Goal: Find specific page/section: Find specific page/section

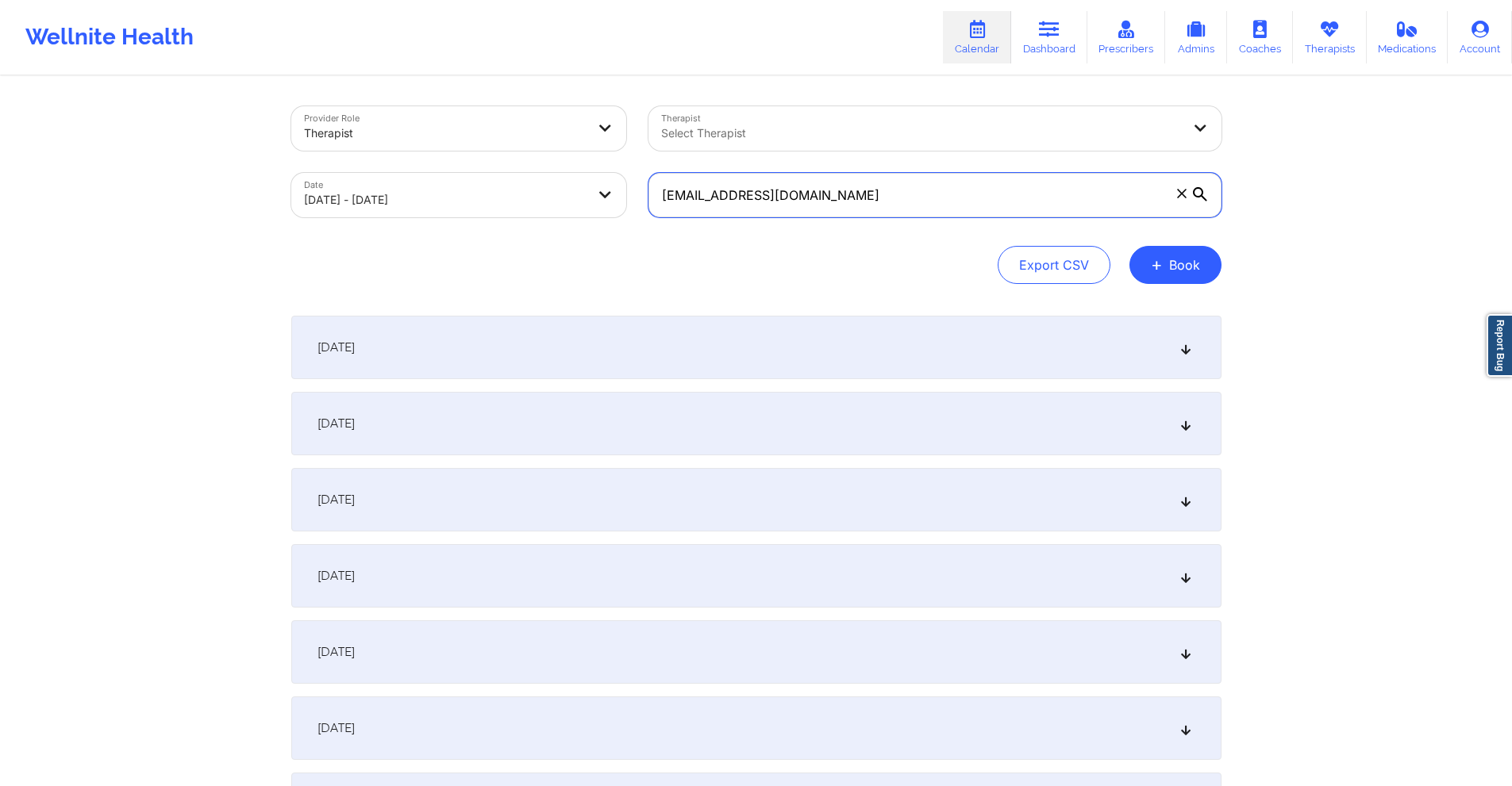
click at [843, 197] on input "[EMAIL_ADDRESS][DOMAIN_NAME]" at bounding box center [934, 195] width 573 height 44
paste input "[EMAIL_ADDRESS]"
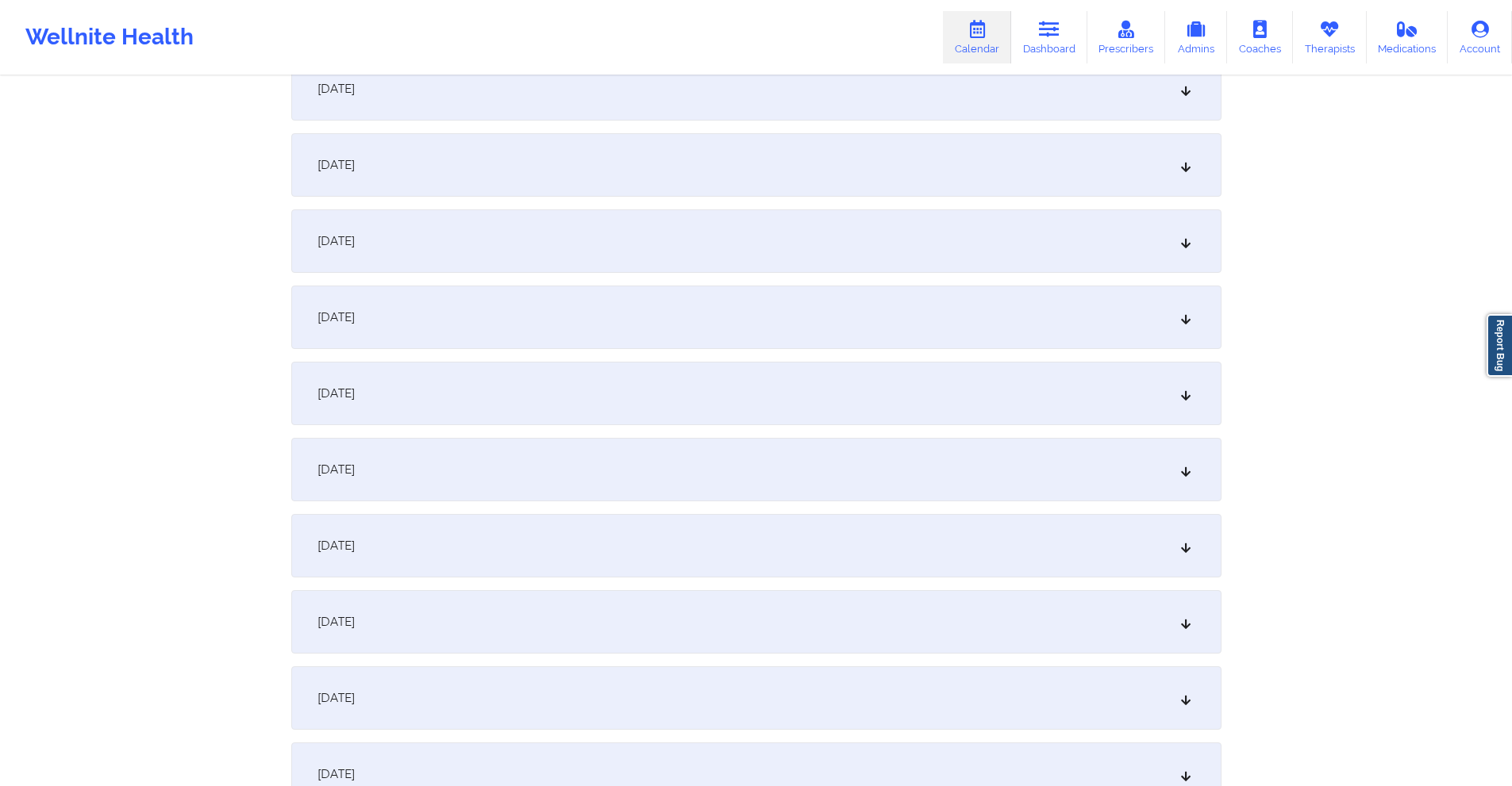
scroll to position [2062, 0]
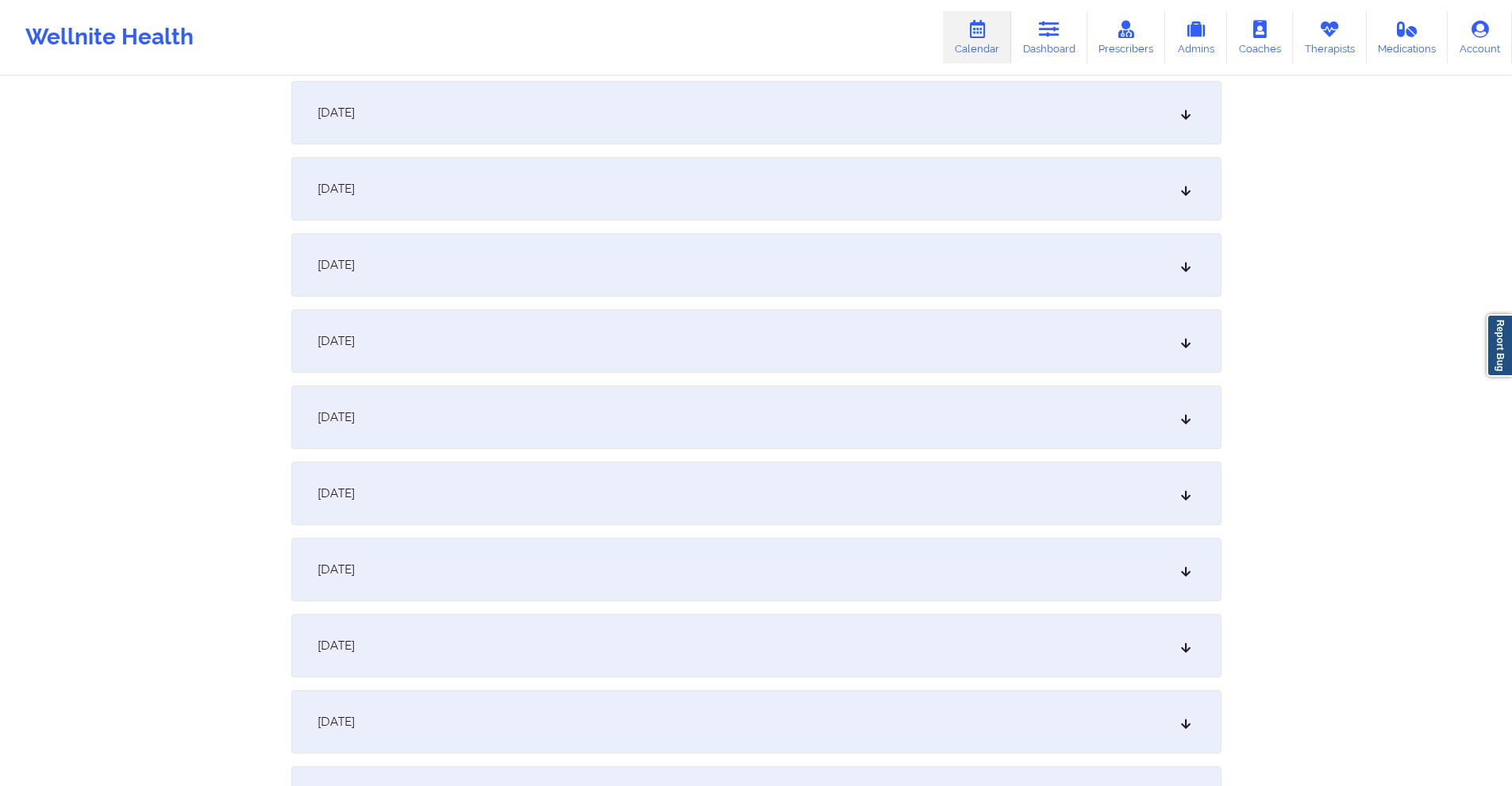
click at [552, 118] on div "[DATE]" at bounding box center [757, 113] width 930 height 64
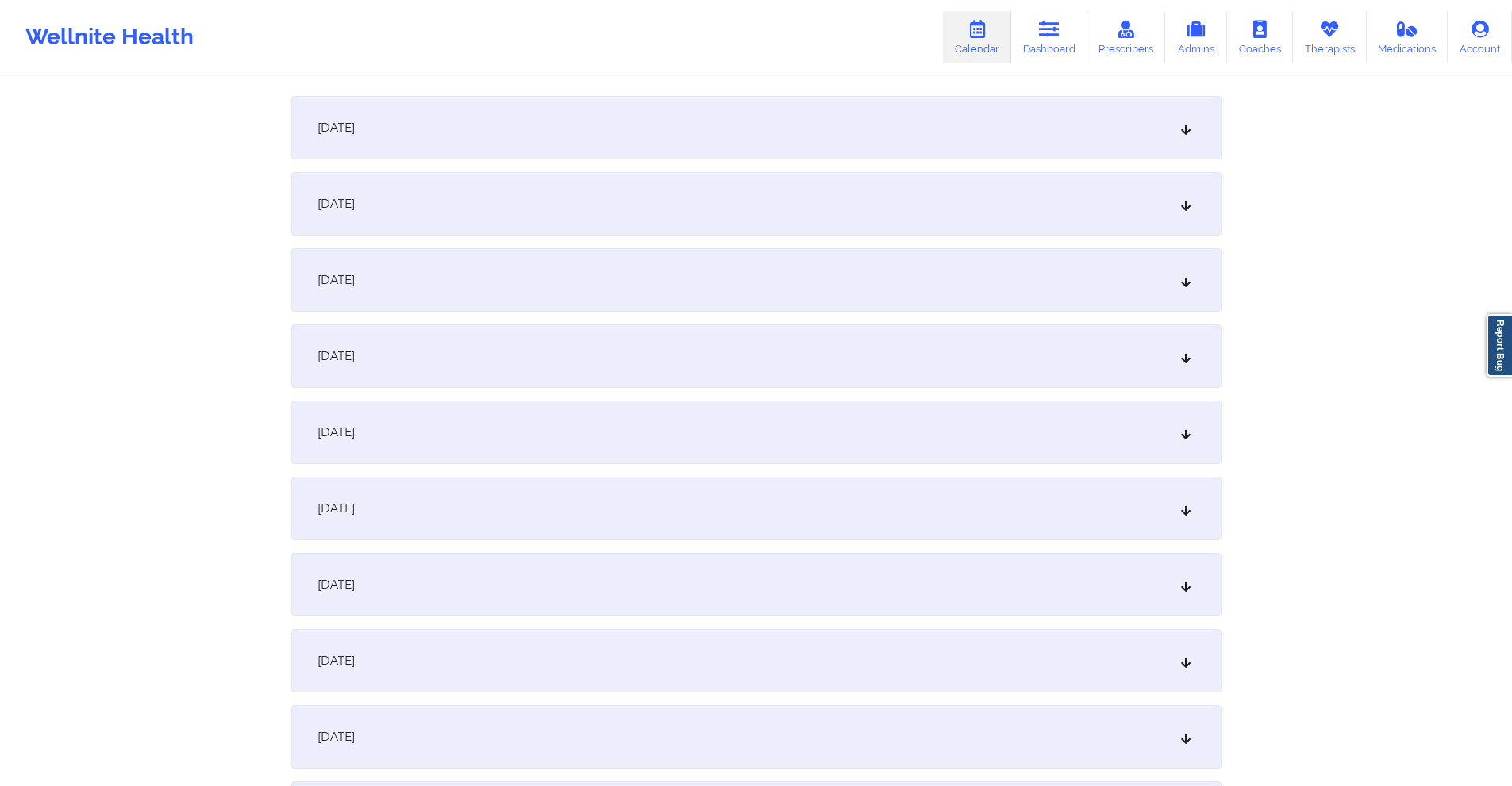
scroll to position [2379, 0]
click at [546, 512] on div "[DATE]" at bounding box center [757, 508] width 930 height 64
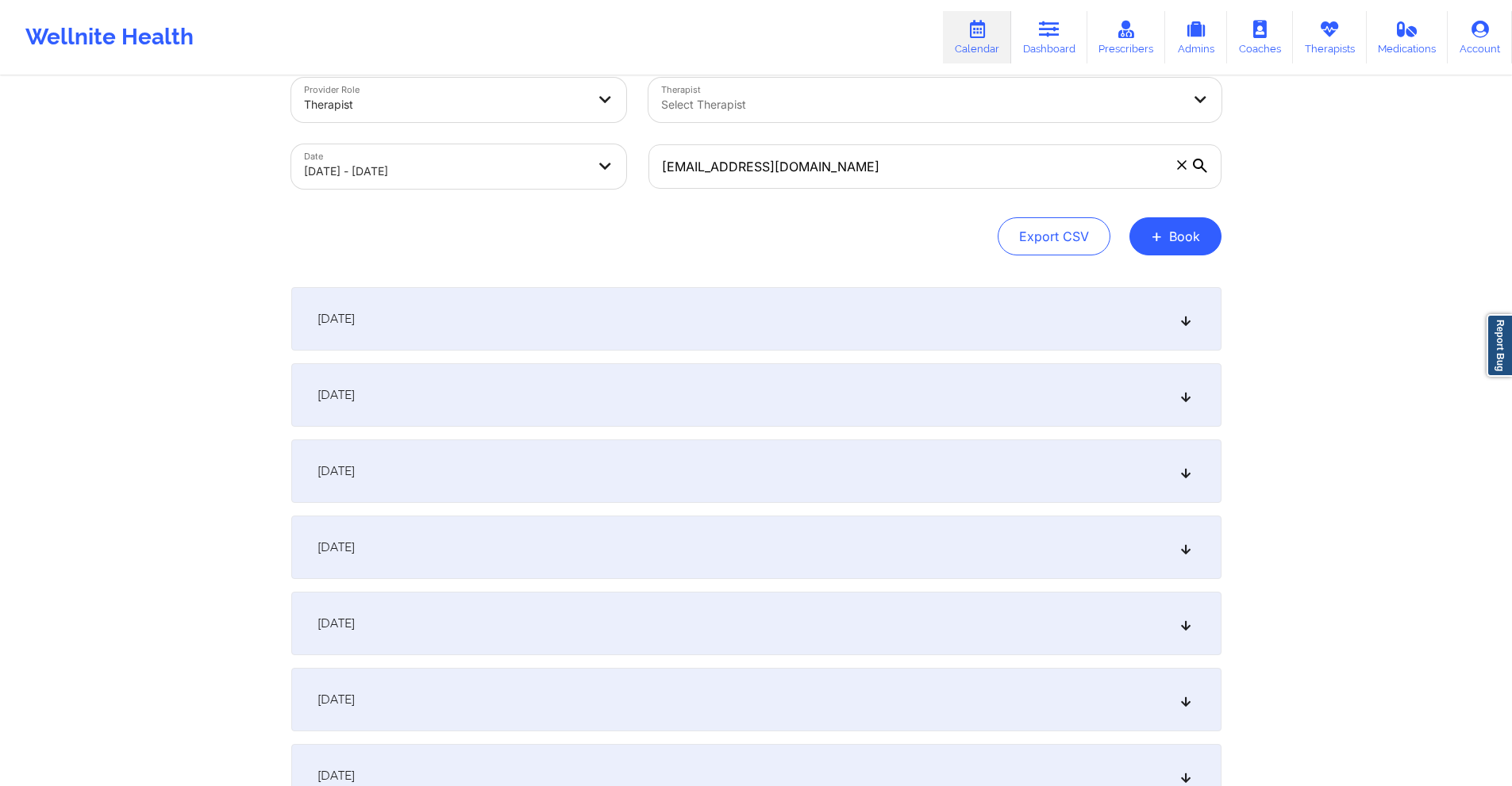
scroll to position [0, 0]
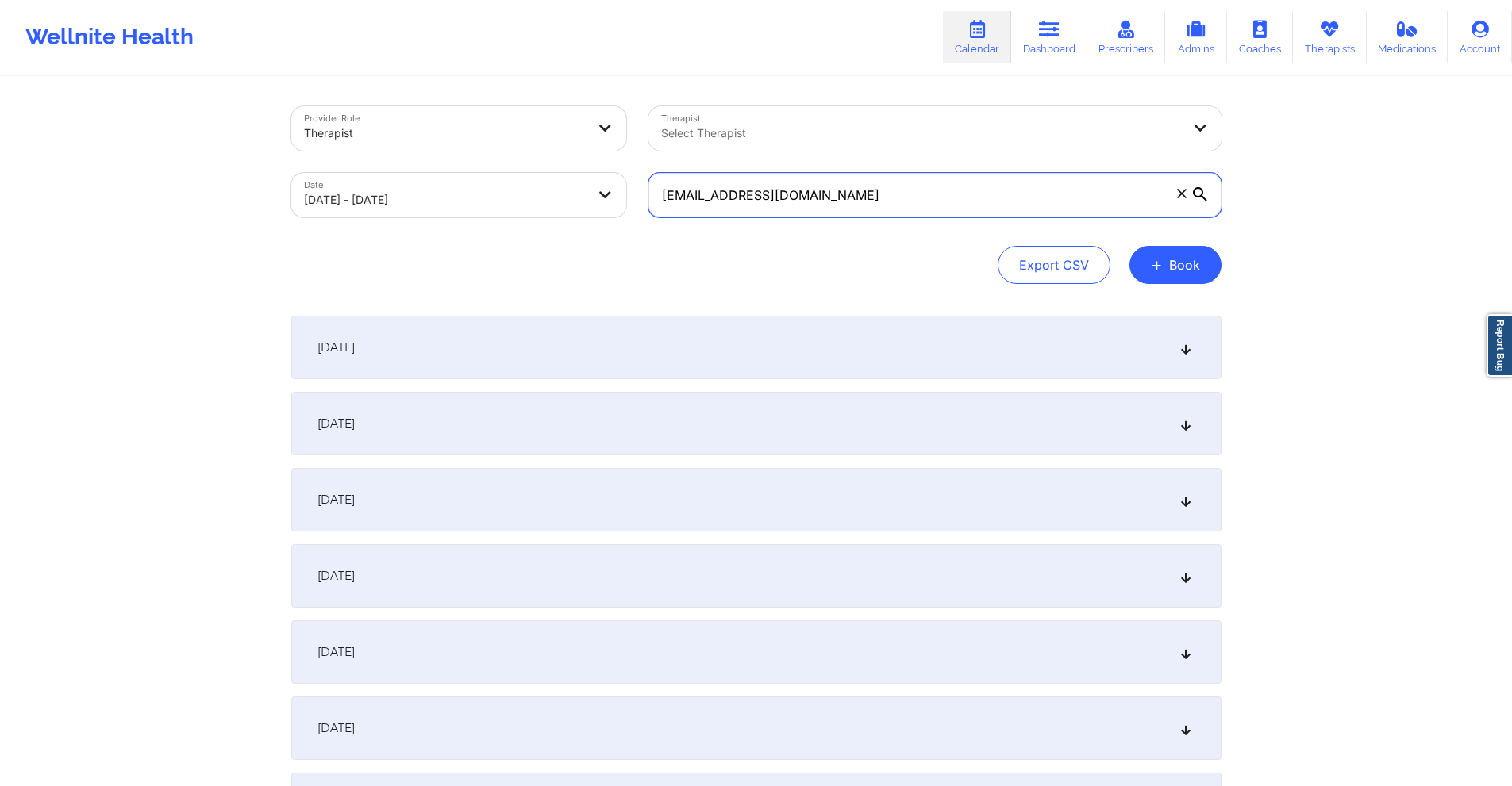
click at [933, 198] on input "[EMAIL_ADDRESS][DOMAIN_NAME]" at bounding box center [934, 195] width 573 height 44
paste input "felipempineda@g"
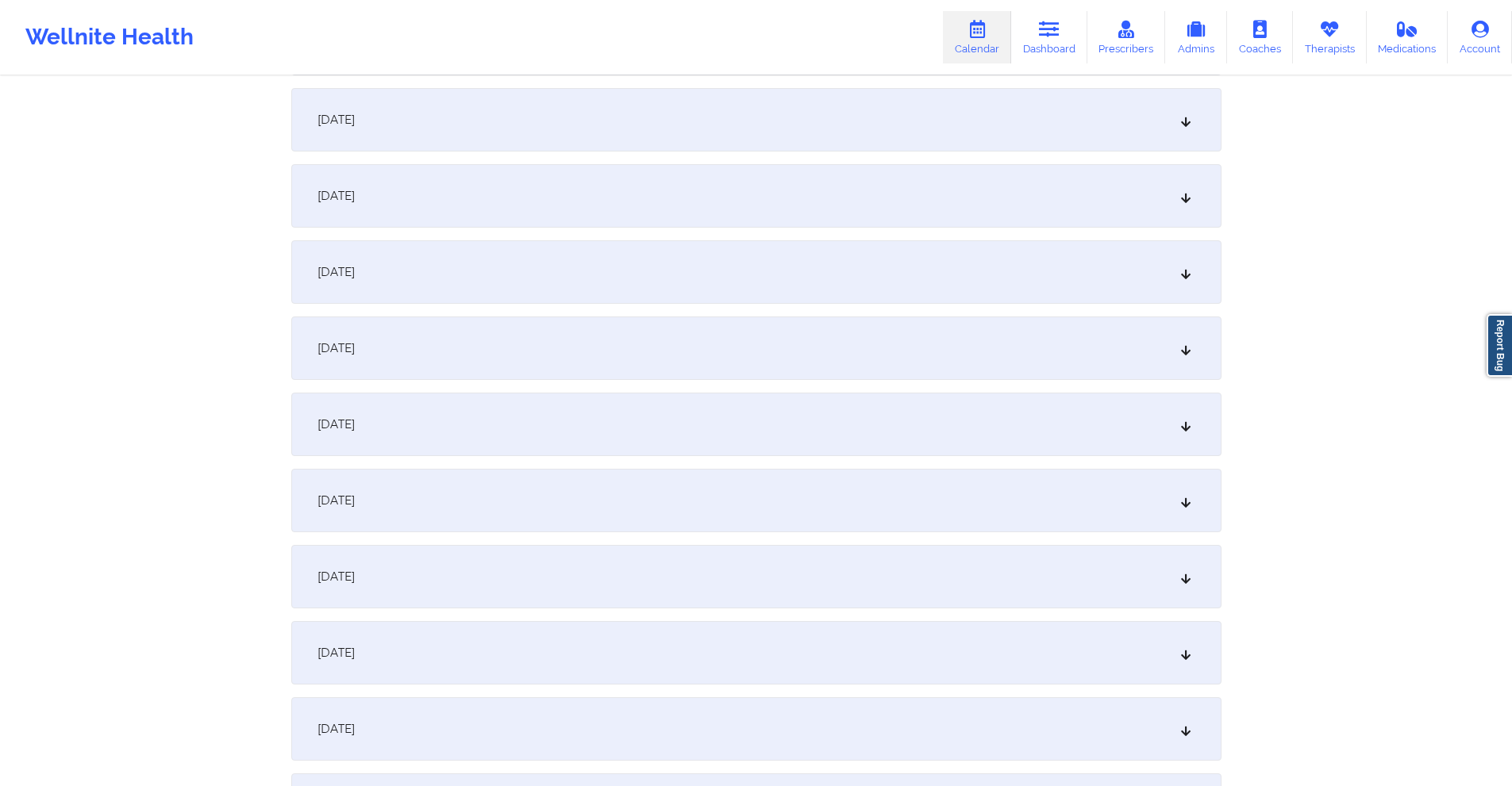
scroll to position [1745, 0]
click at [617, 207] on div "[DATE]" at bounding box center [757, 201] width 930 height 64
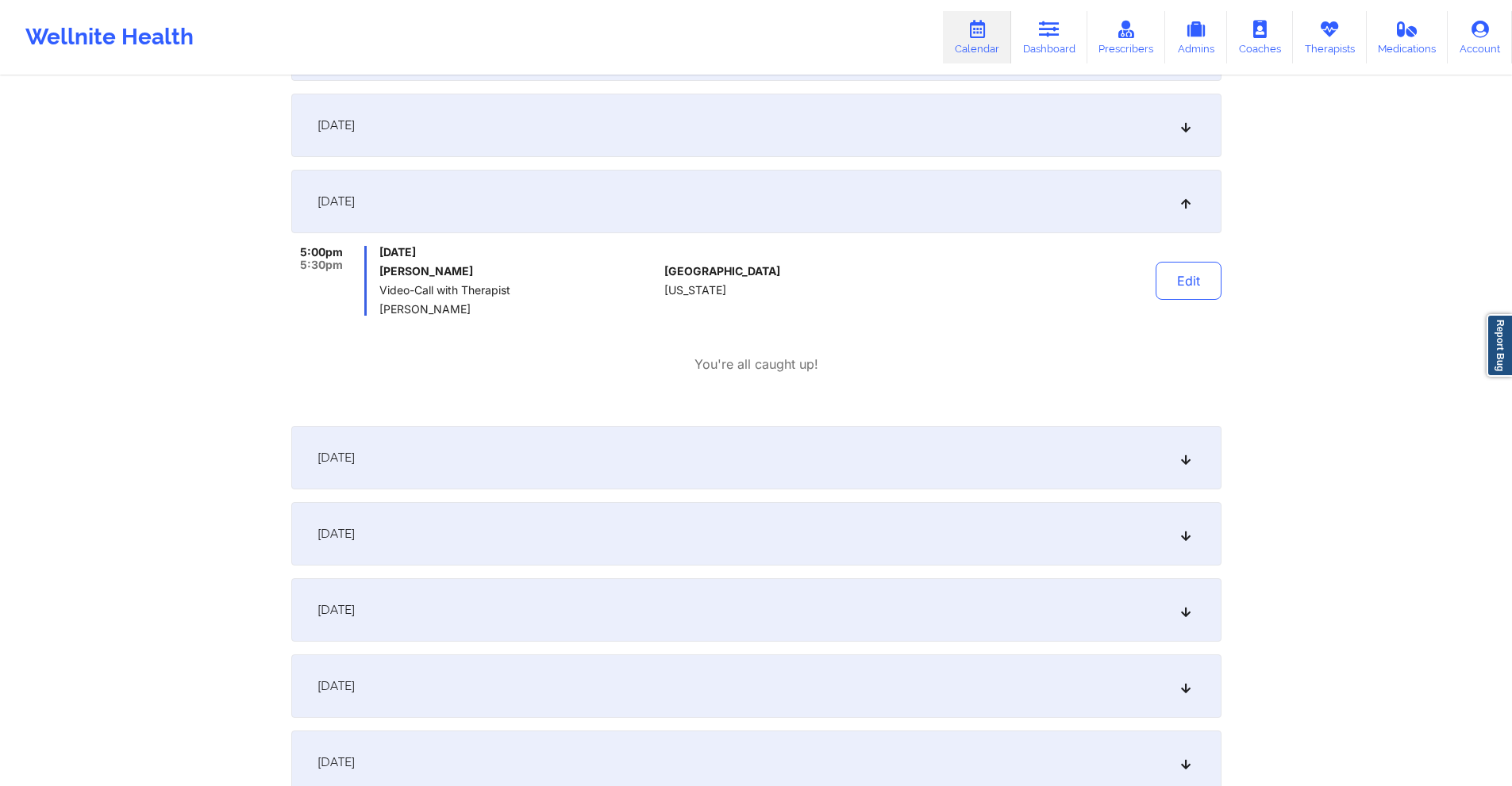
click at [665, 592] on div "[DATE]" at bounding box center [757, 610] width 930 height 64
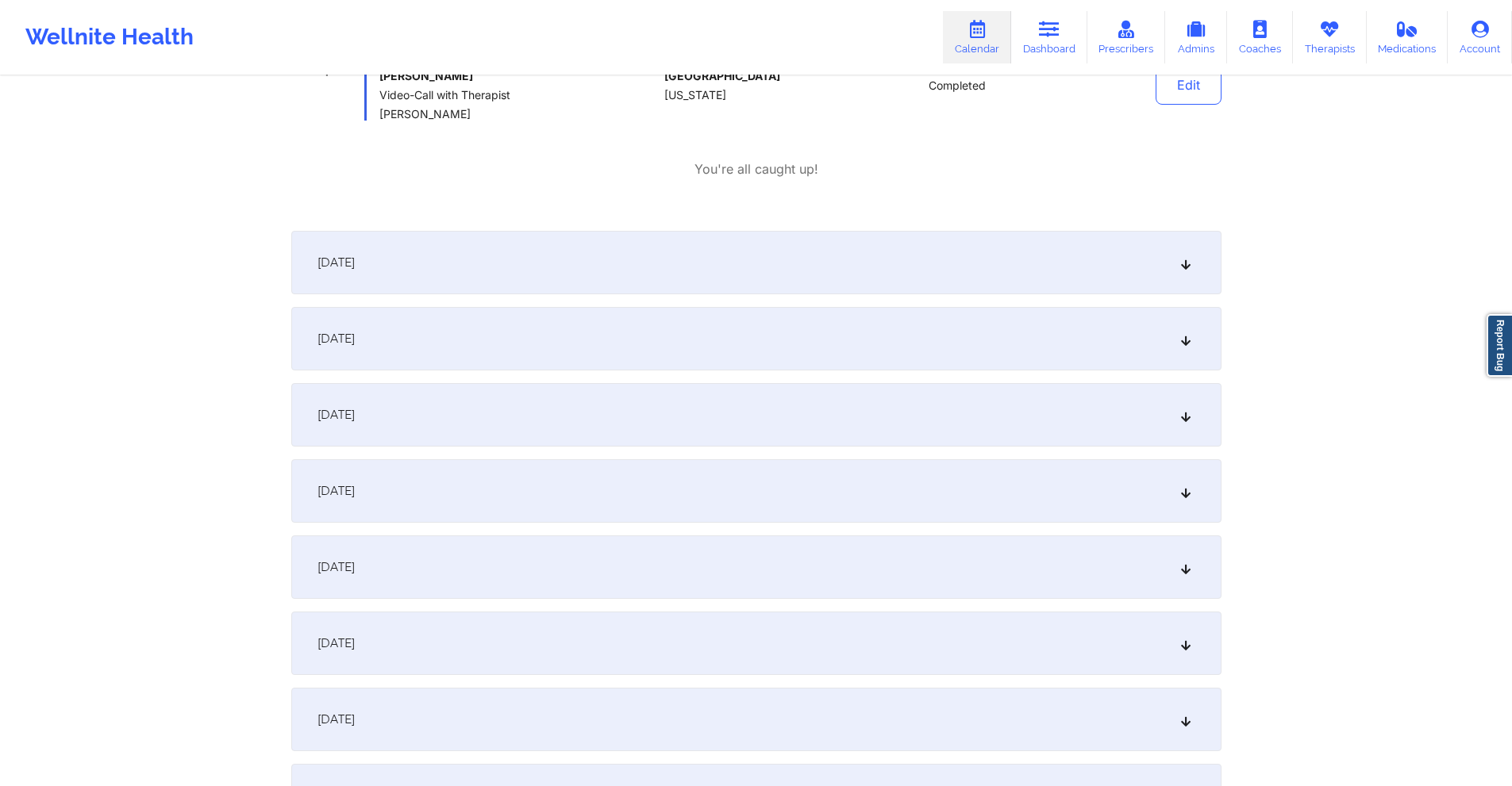
scroll to position [2617, 0]
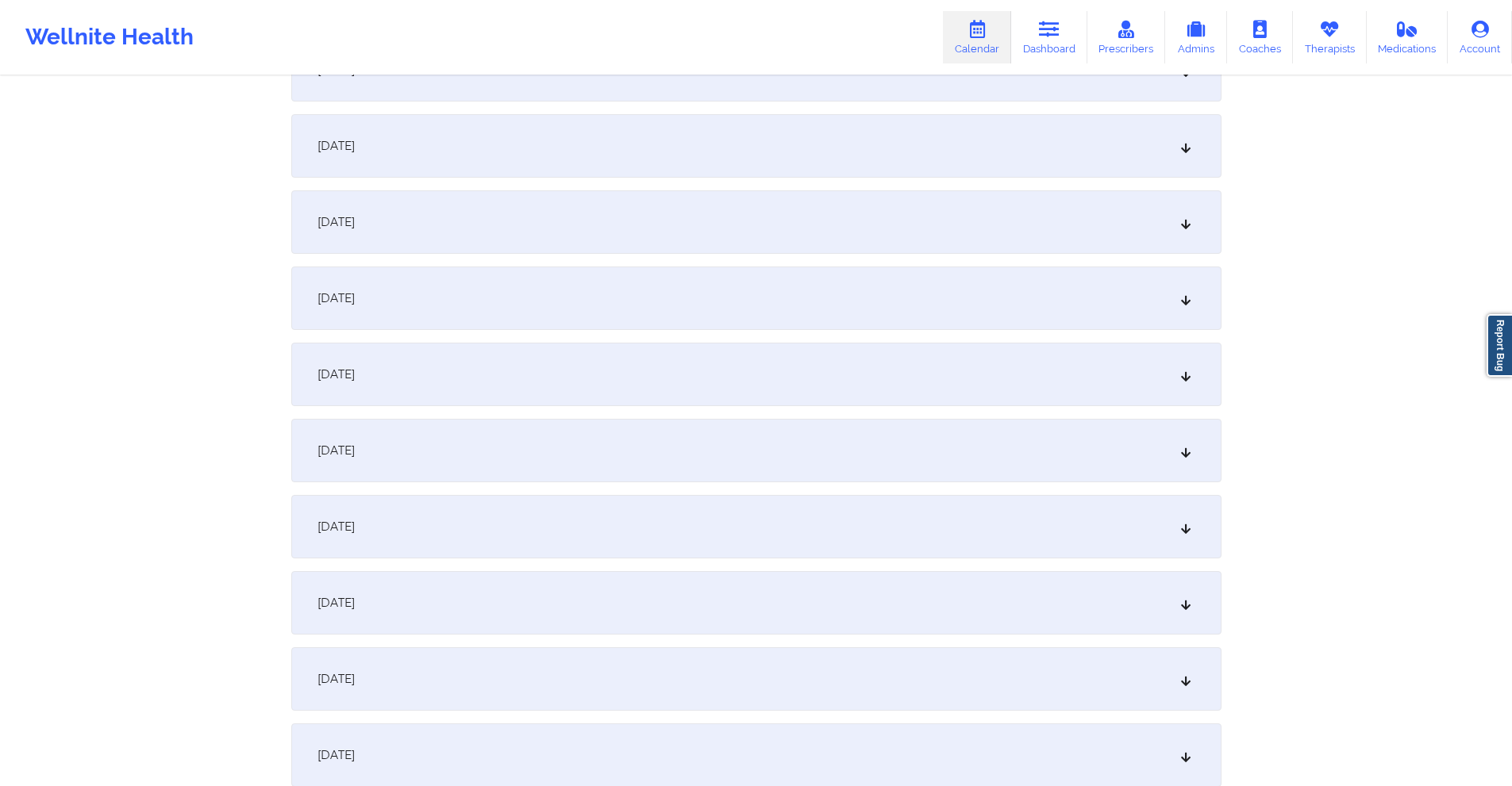
click at [582, 449] on div "[DATE]" at bounding box center [757, 450] width 930 height 64
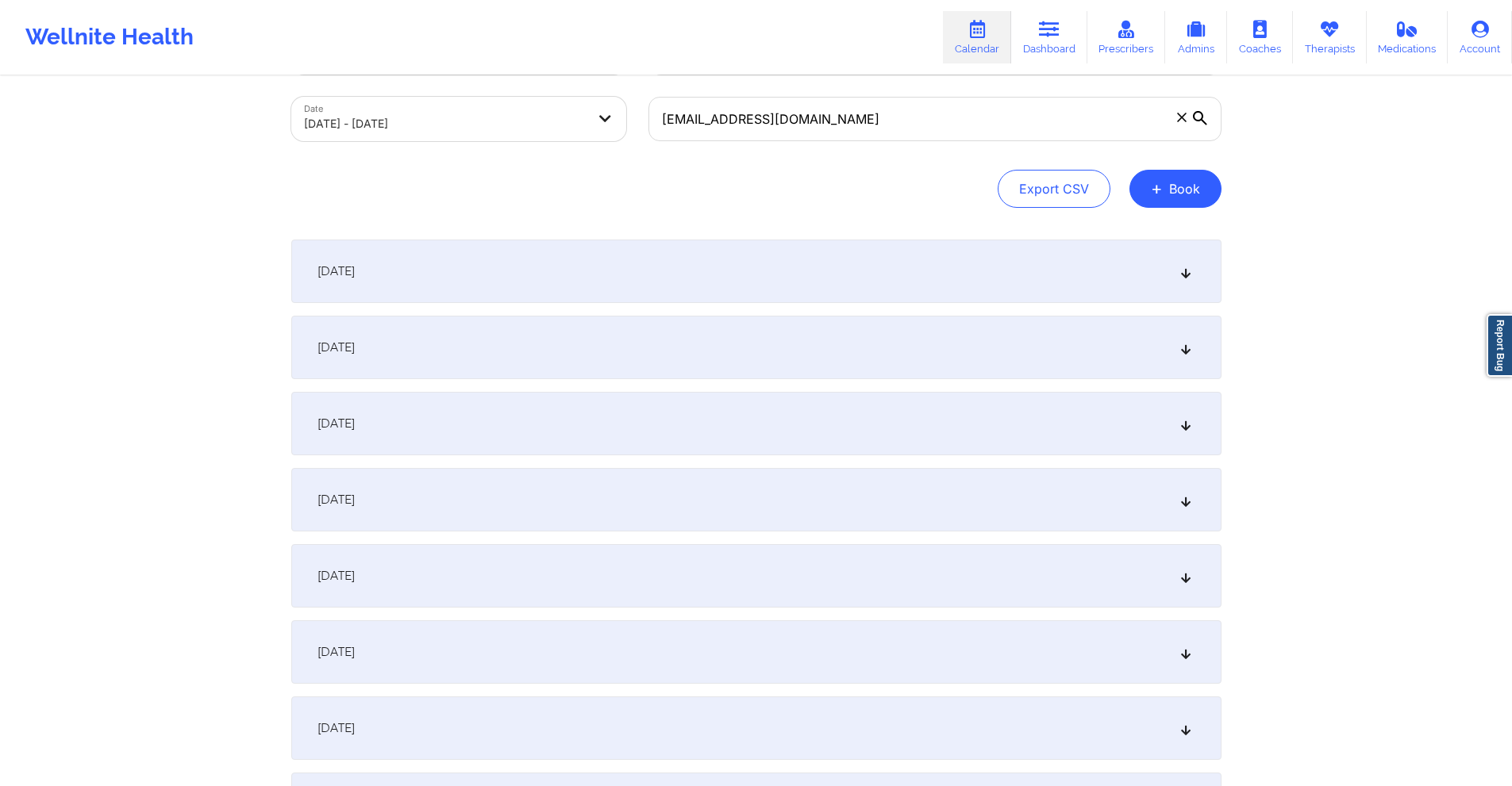
scroll to position [0, 0]
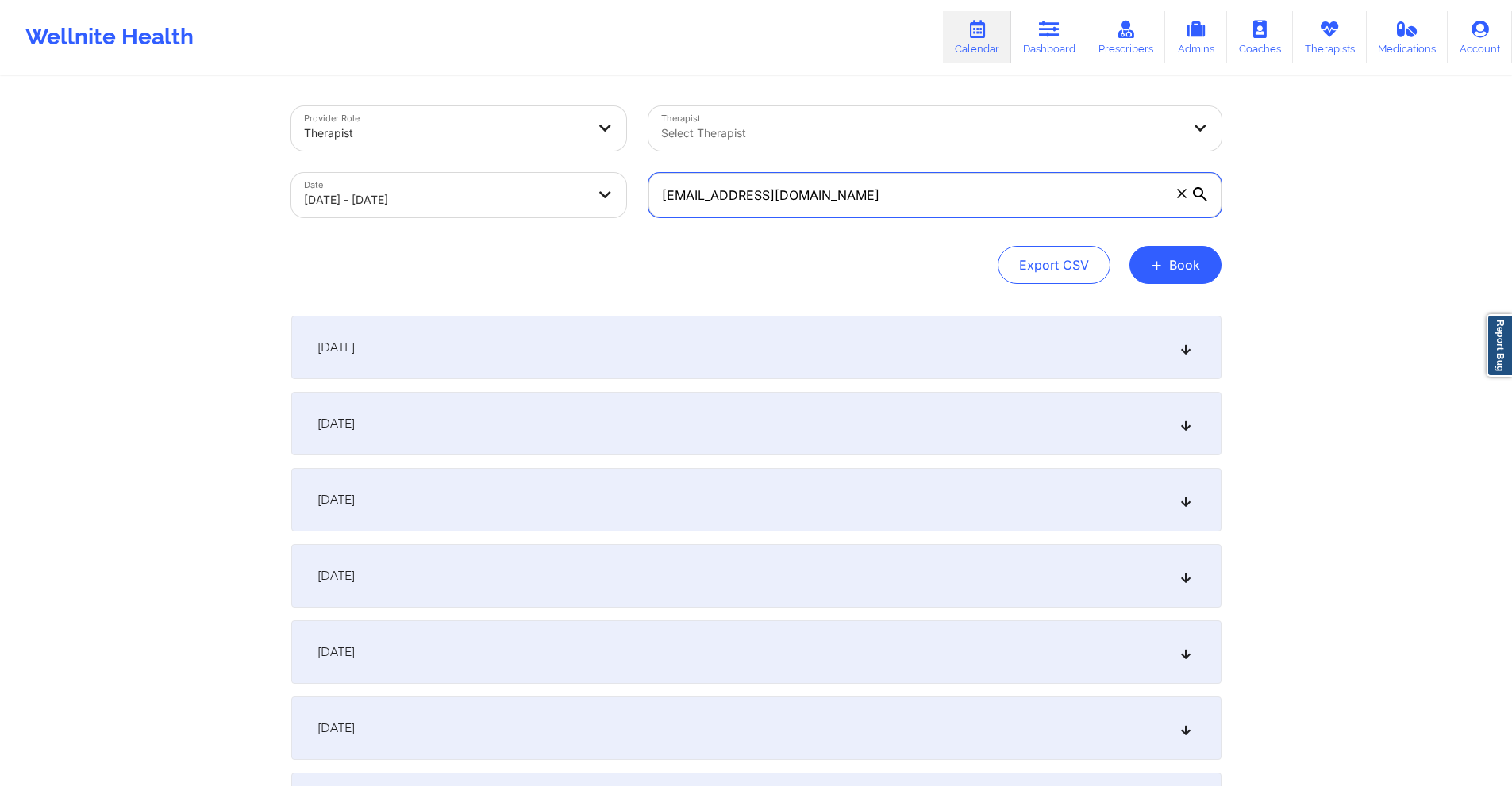
click at [862, 199] on input "[EMAIL_ADDRESS][DOMAIN_NAME]" at bounding box center [934, 195] width 573 height 44
paste input "[EMAIL_ADDRESS]"
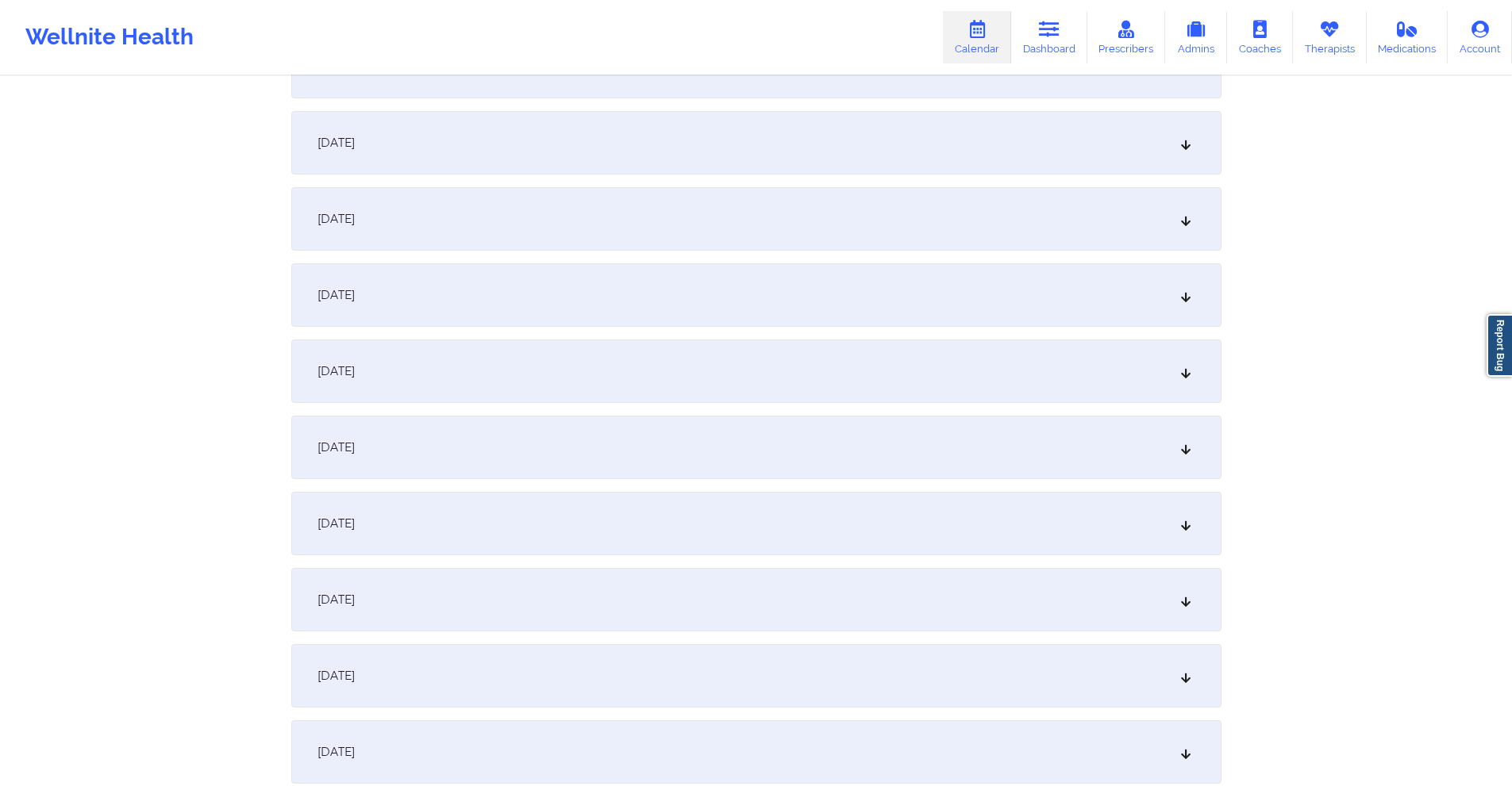
scroll to position [1665, 0]
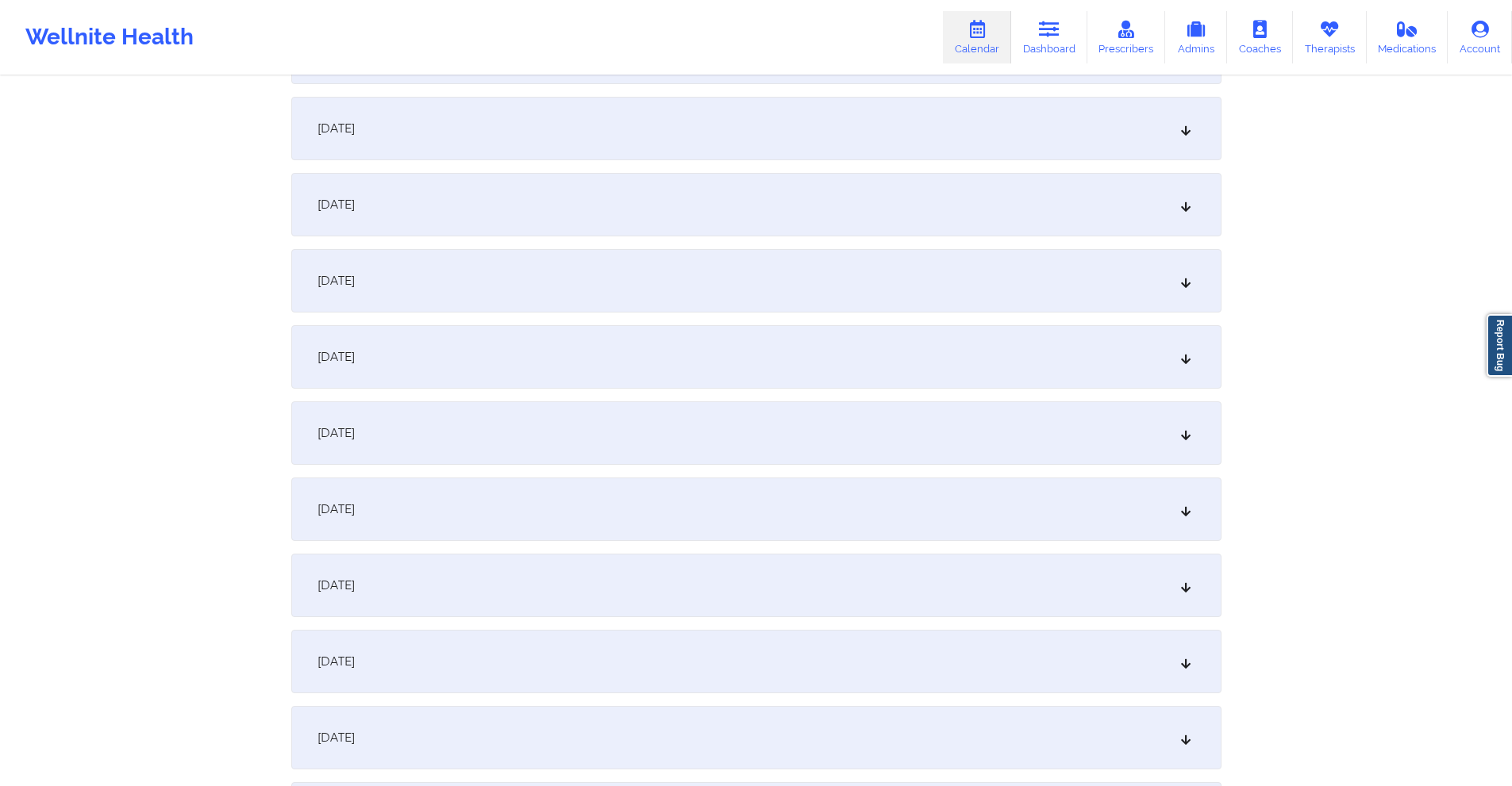
click at [654, 519] on div "[DATE]" at bounding box center [757, 509] width 930 height 64
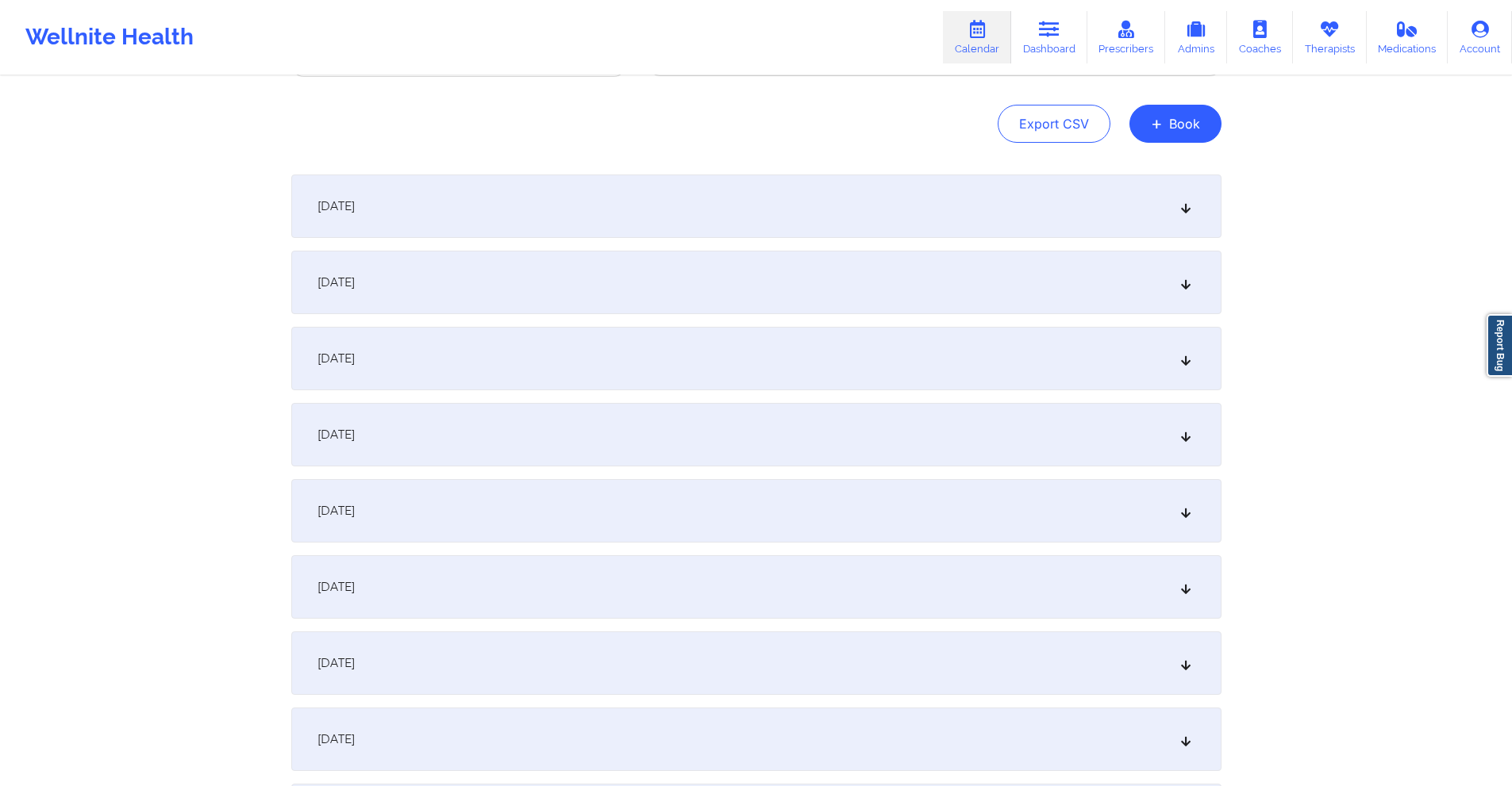
scroll to position [0, 0]
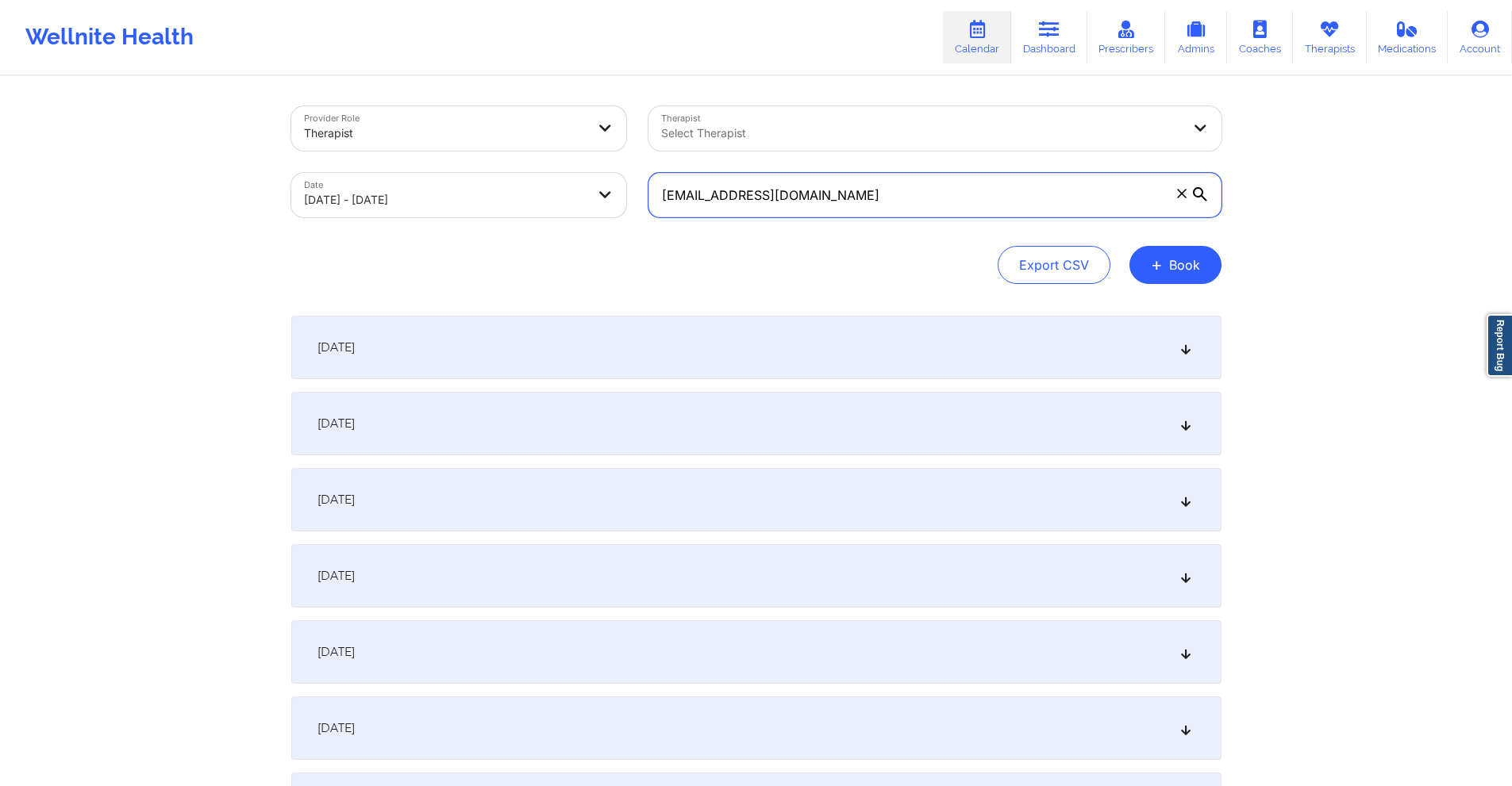
click at [906, 195] on input "[EMAIL_ADDRESS][DOMAIN_NAME]" at bounding box center [934, 195] width 573 height 44
paste input "[EMAIL_ADDRESS]"
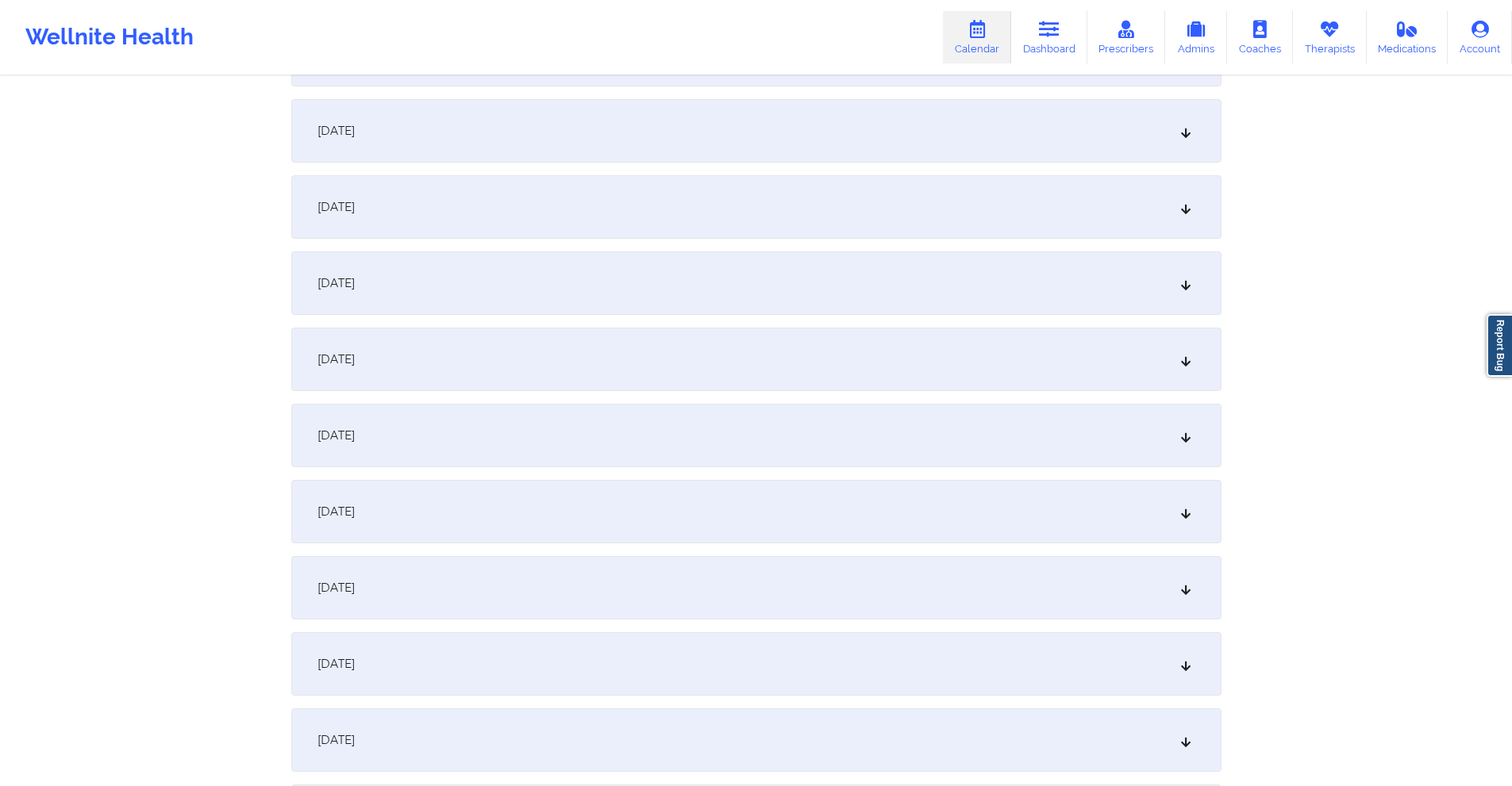
scroll to position [1665, 0]
drag, startPoint x: 486, startPoint y: 506, endPoint x: 498, endPoint y: 313, distance: 193.4
click at [495, 496] on div "[DATE]" at bounding box center [757, 509] width 930 height 64
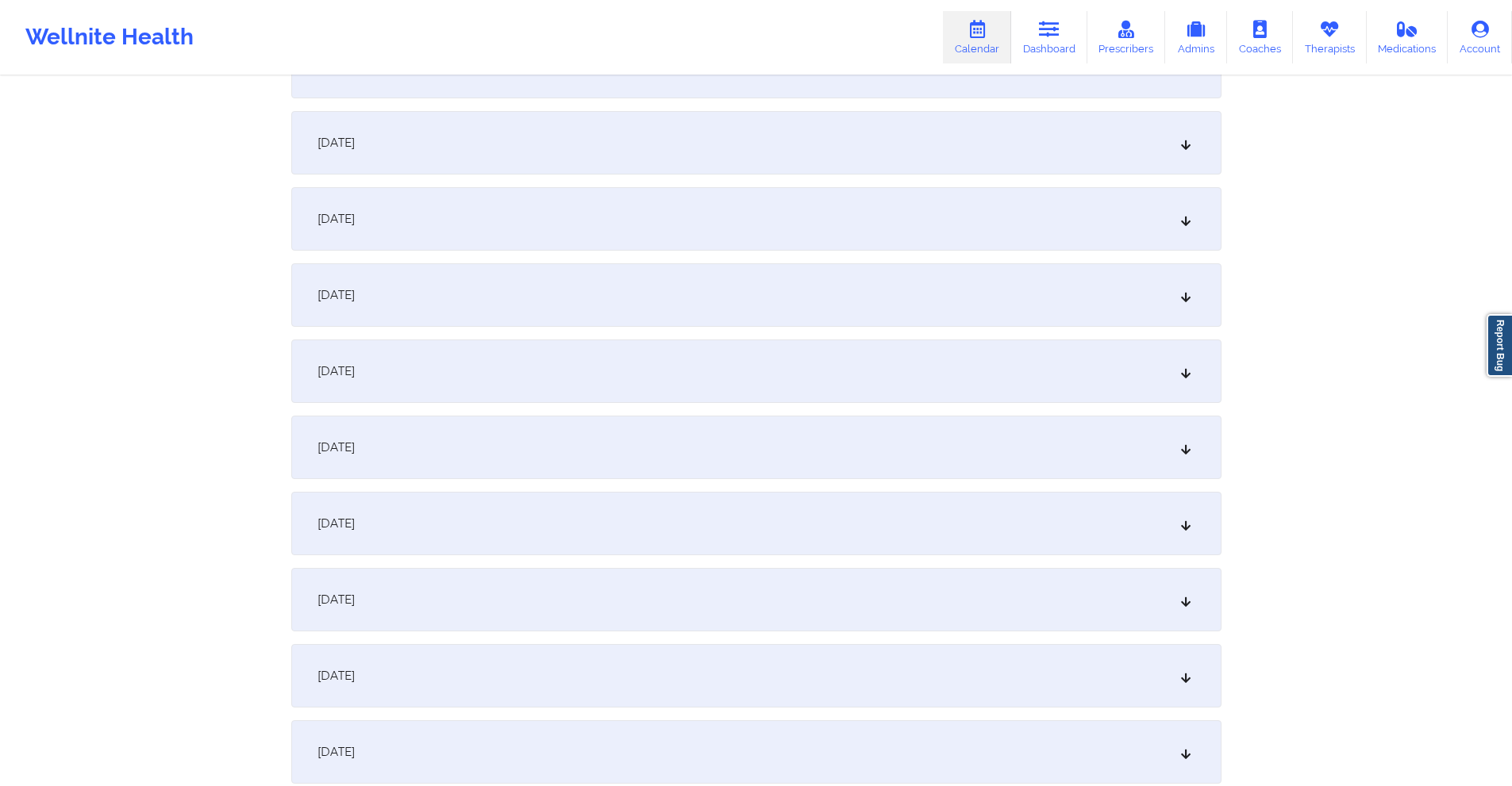
scroll to position [635, 0]
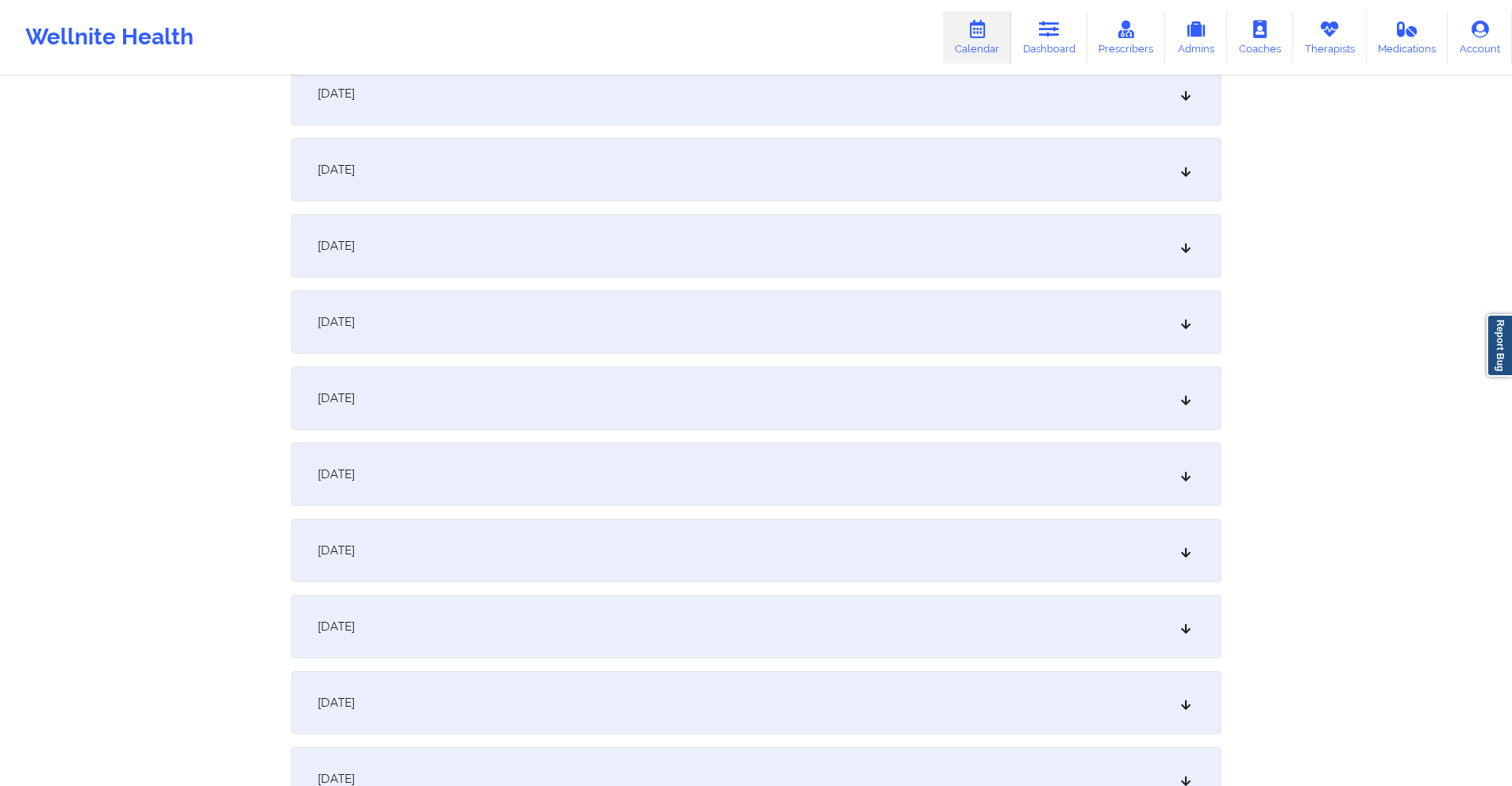
click at [541, 404] on div "[DATE]" at bounding box center [757, 398] width 930 height 64
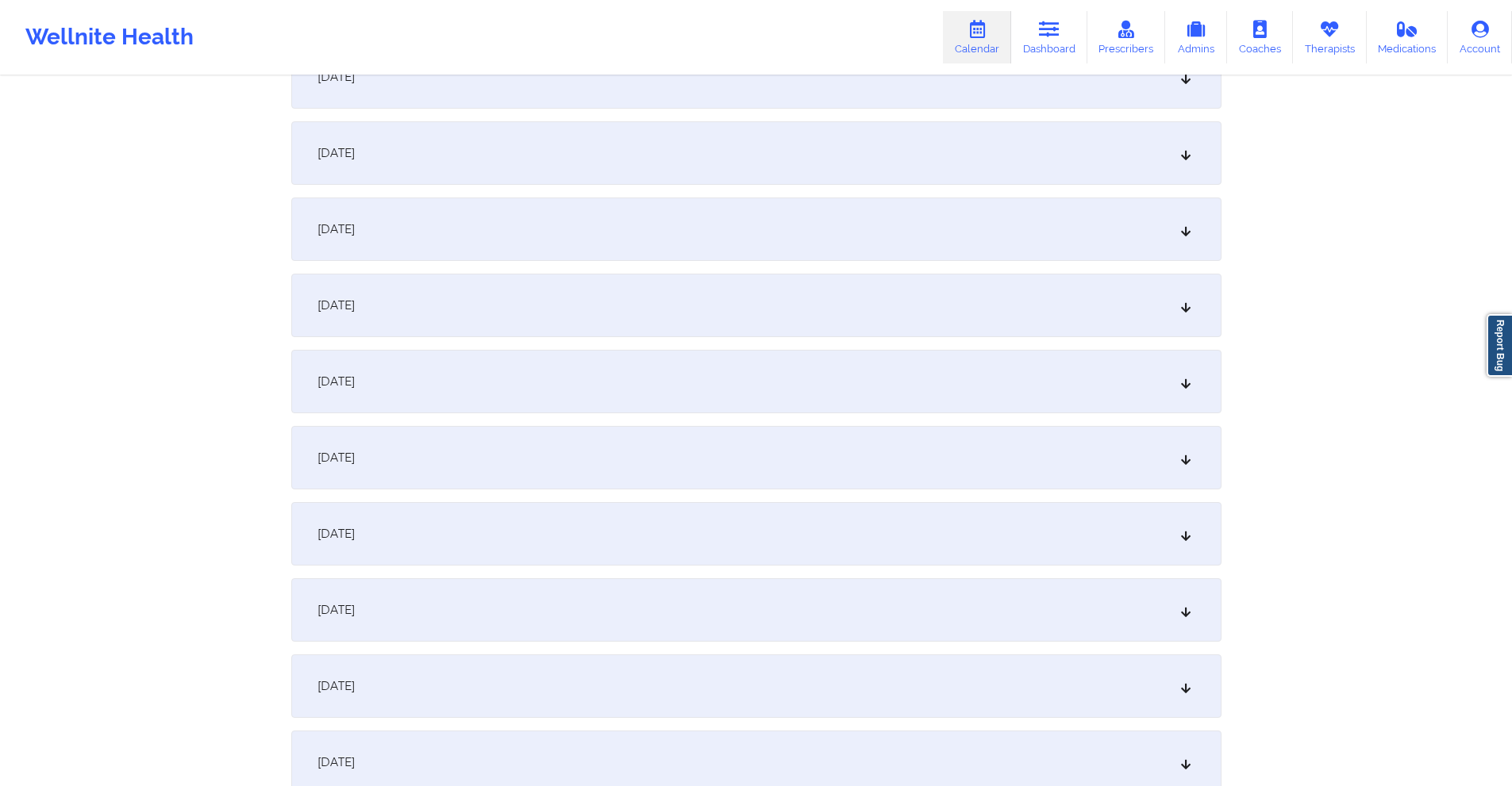
scroll to position [1665, 0]
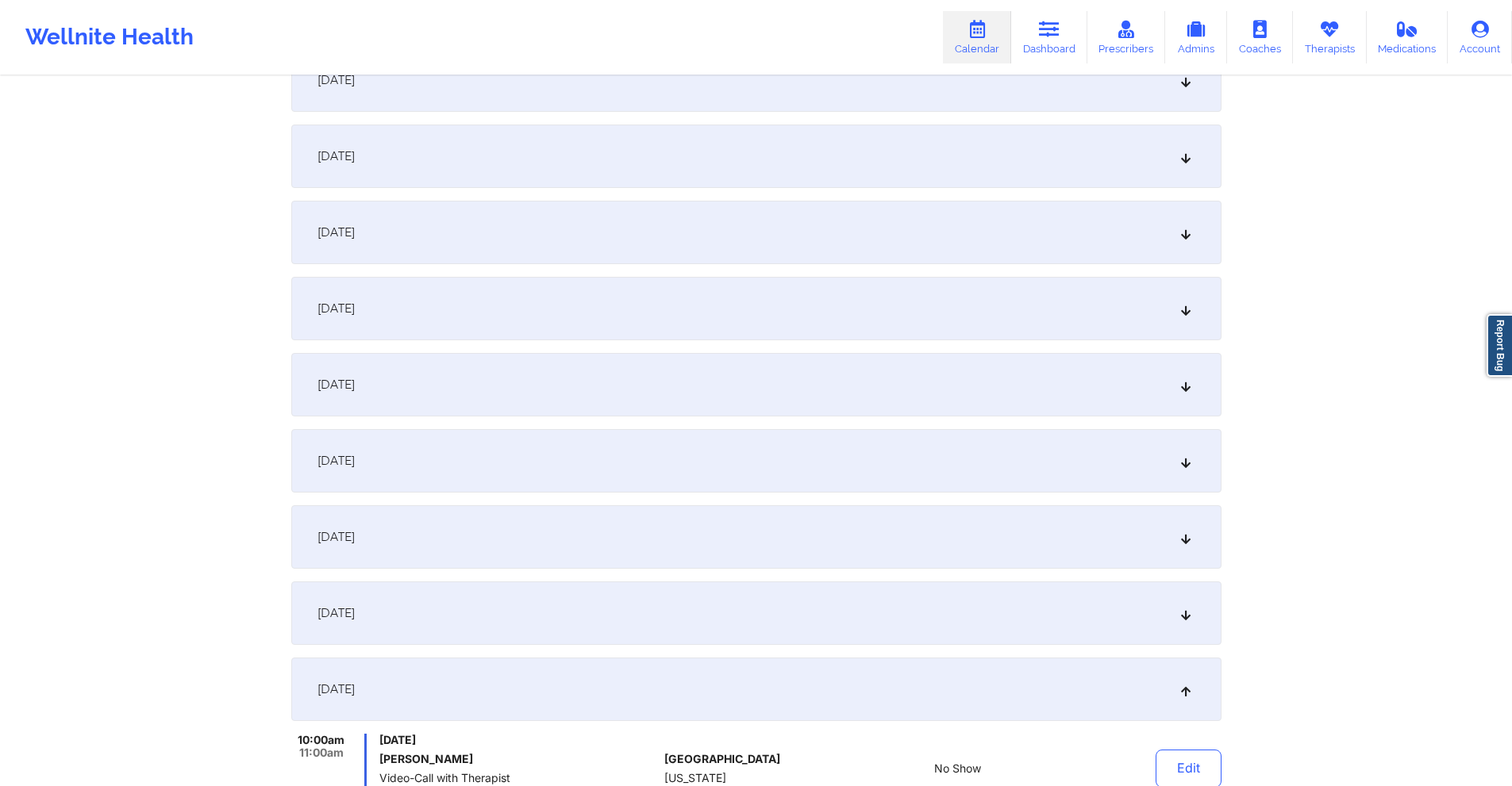
click at [482, 609] on div "[DATE]" at bounding box center [757, 613] width 930 height 64
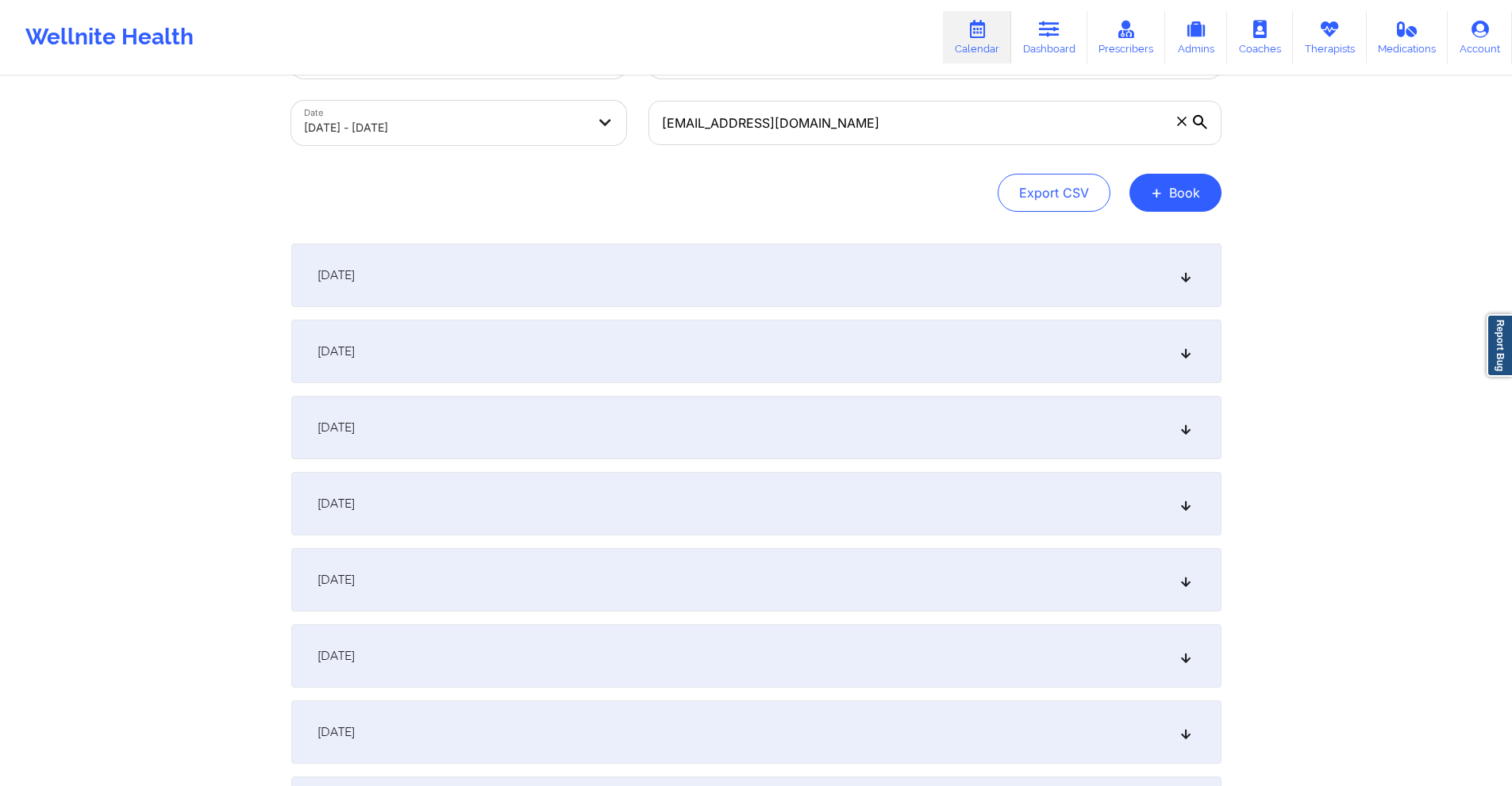
scroll to position [0, 0]
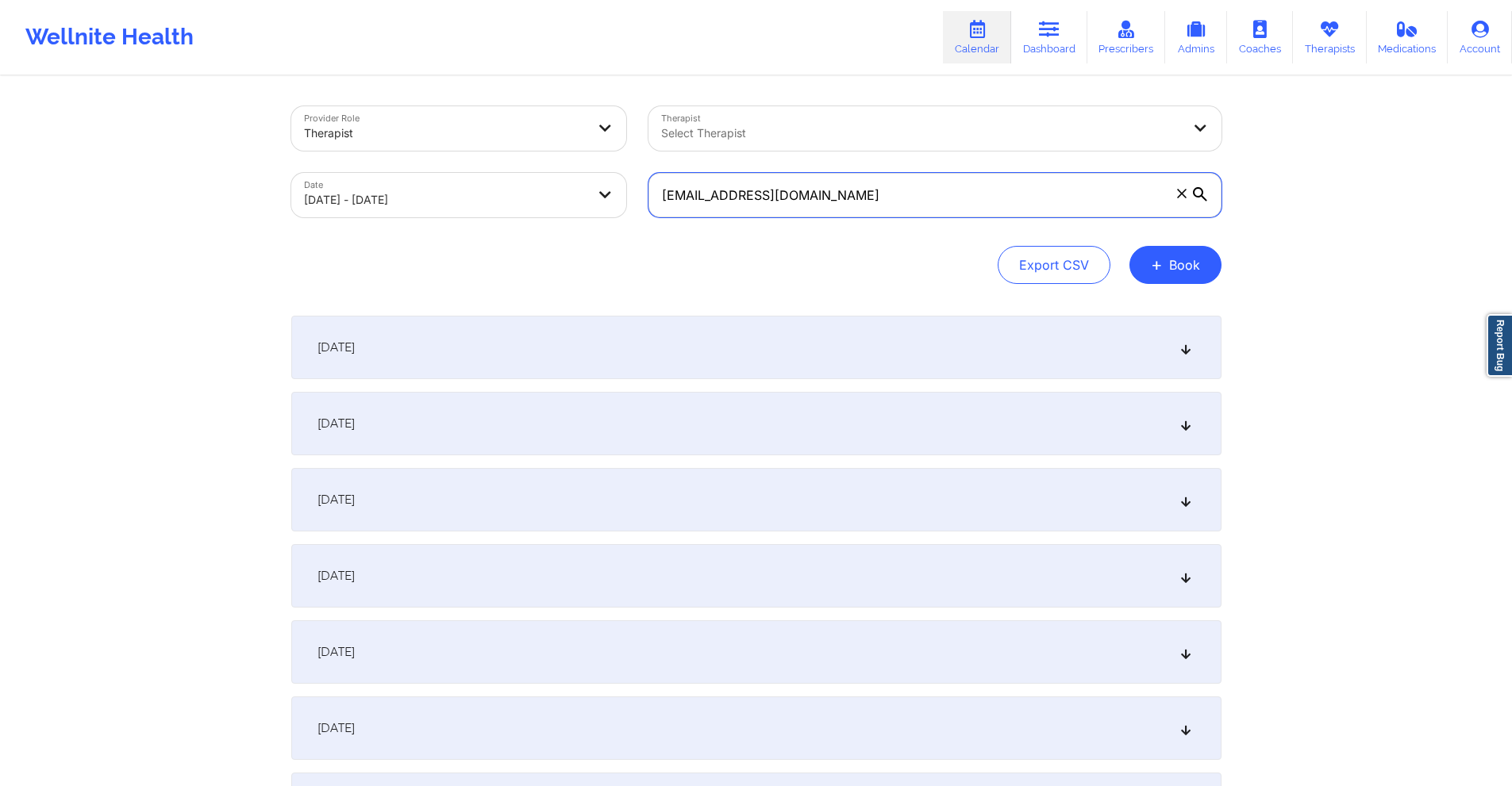
click at [866, 189] on input "[EMAIL_ADDRESS][DOMAIN_NAME]" at bounding box center [934, 195] width 573 height 44
click at [865, 189] on input "[EMAIL_ADDRESS][DOMAIN_NAME]" at bounding box center [934, 195] width 573 height 44
click at [864, 186] on input "[EMAIL_ADDRESS][DOMAIN_NAME]" at bounding box center [934, 195] width 573 height 44
click at [839, 202] on input "[EMAIL_ADDRESS][DOMAIN_NAME]" at bounding box center [934, 195] width 573 height 44
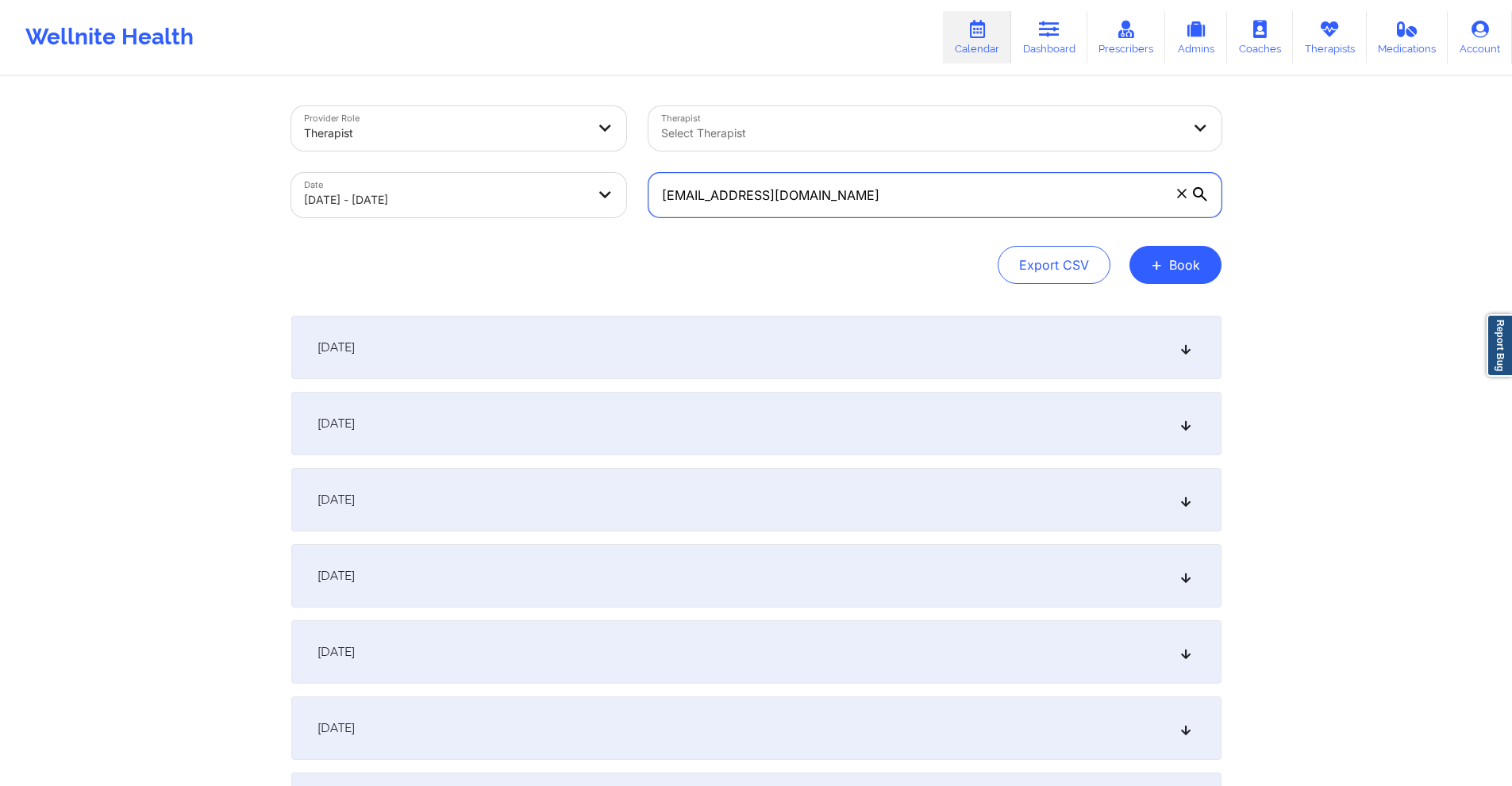
click at [839, 202] on input "[EMAIL_ADDRESS][DOMAIN_NAME]" at bounding box center [934, 195] width 573 height 44
paste input "[EMAIL_ADDRESS]"
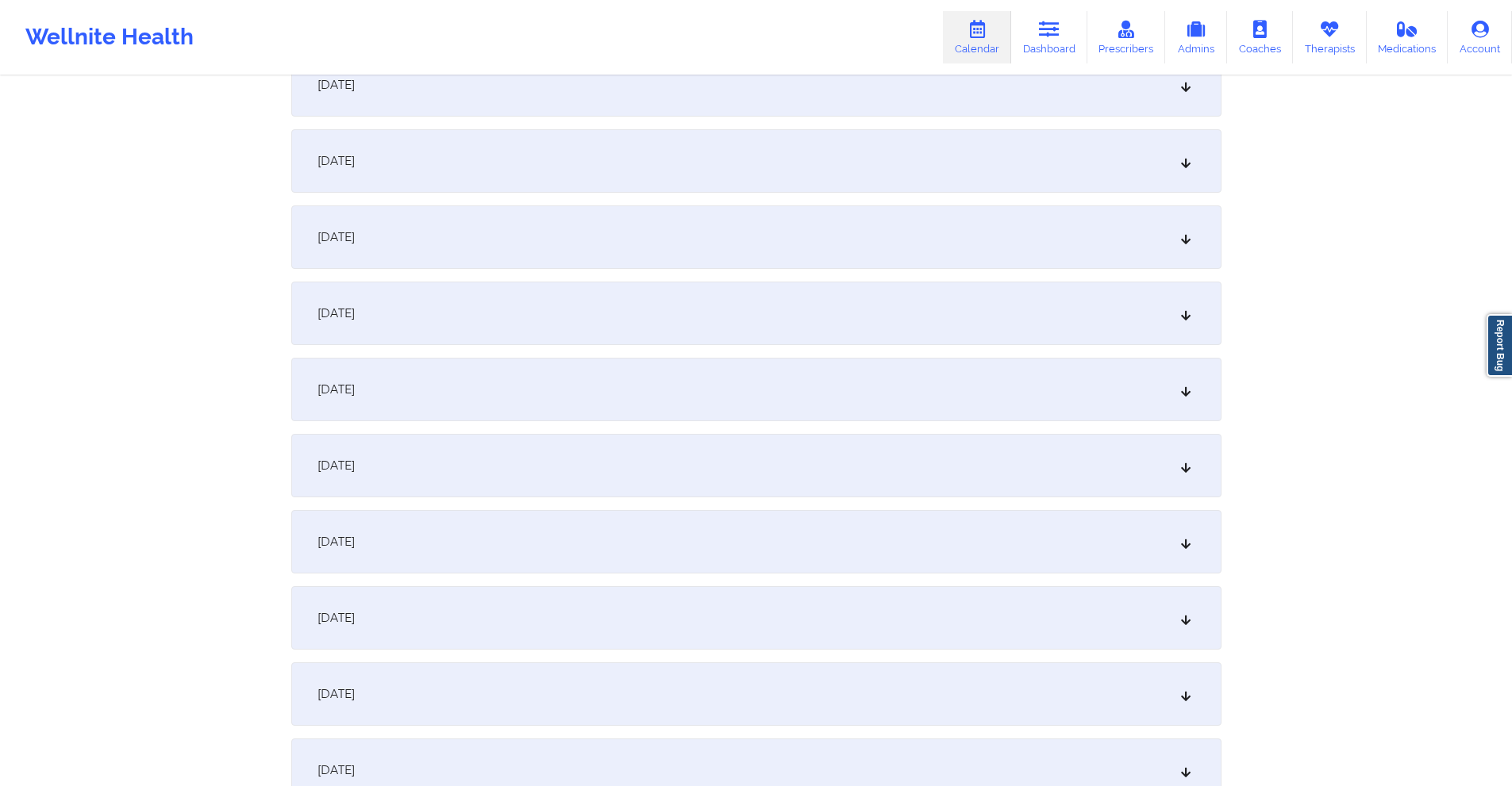
scroll to position [1665, 0]
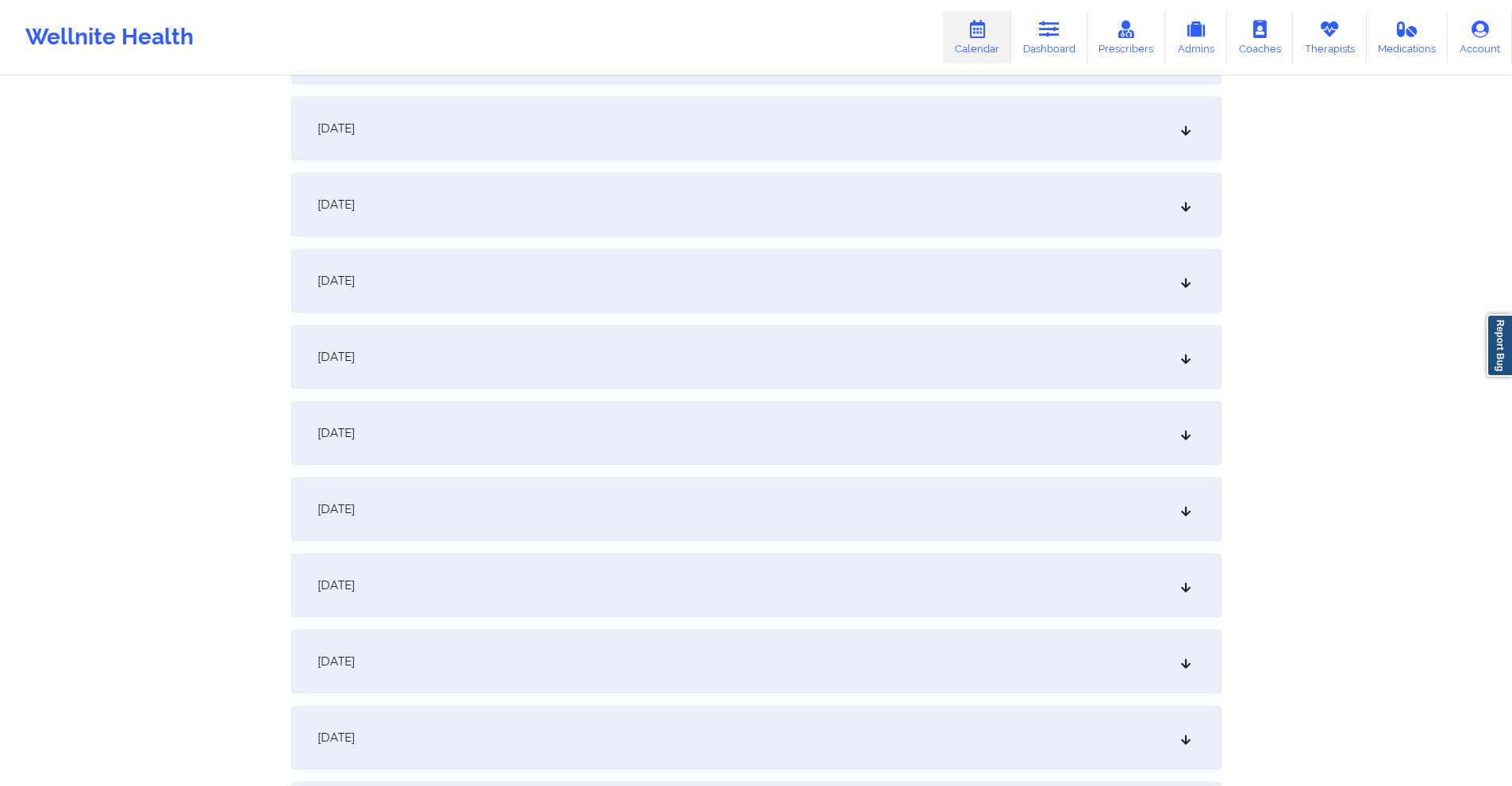
click at [512, 506] on div "[DATE]" at bounding box center [757, 509] width 930 height 64
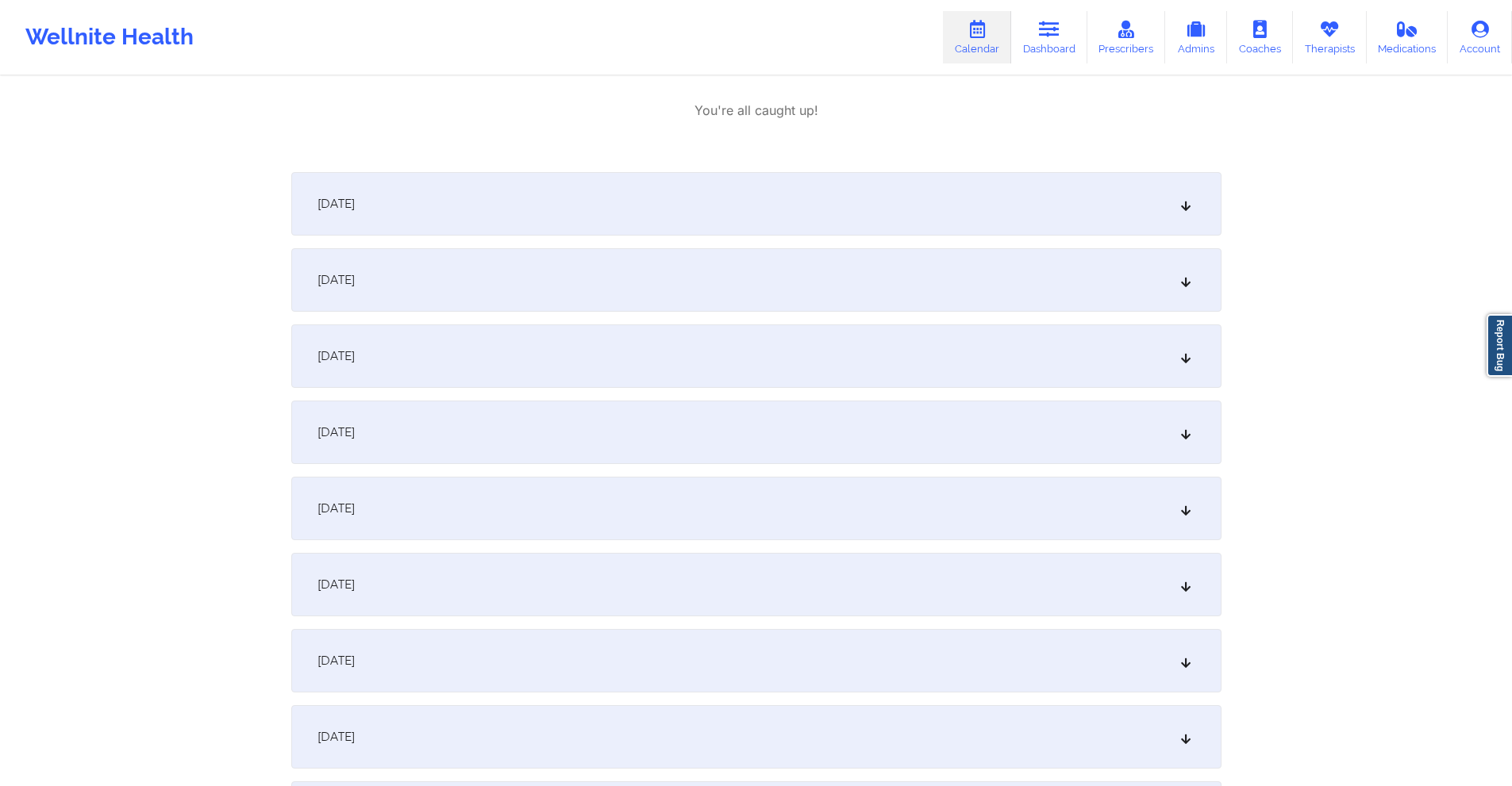
scroll to position [2459, 0]
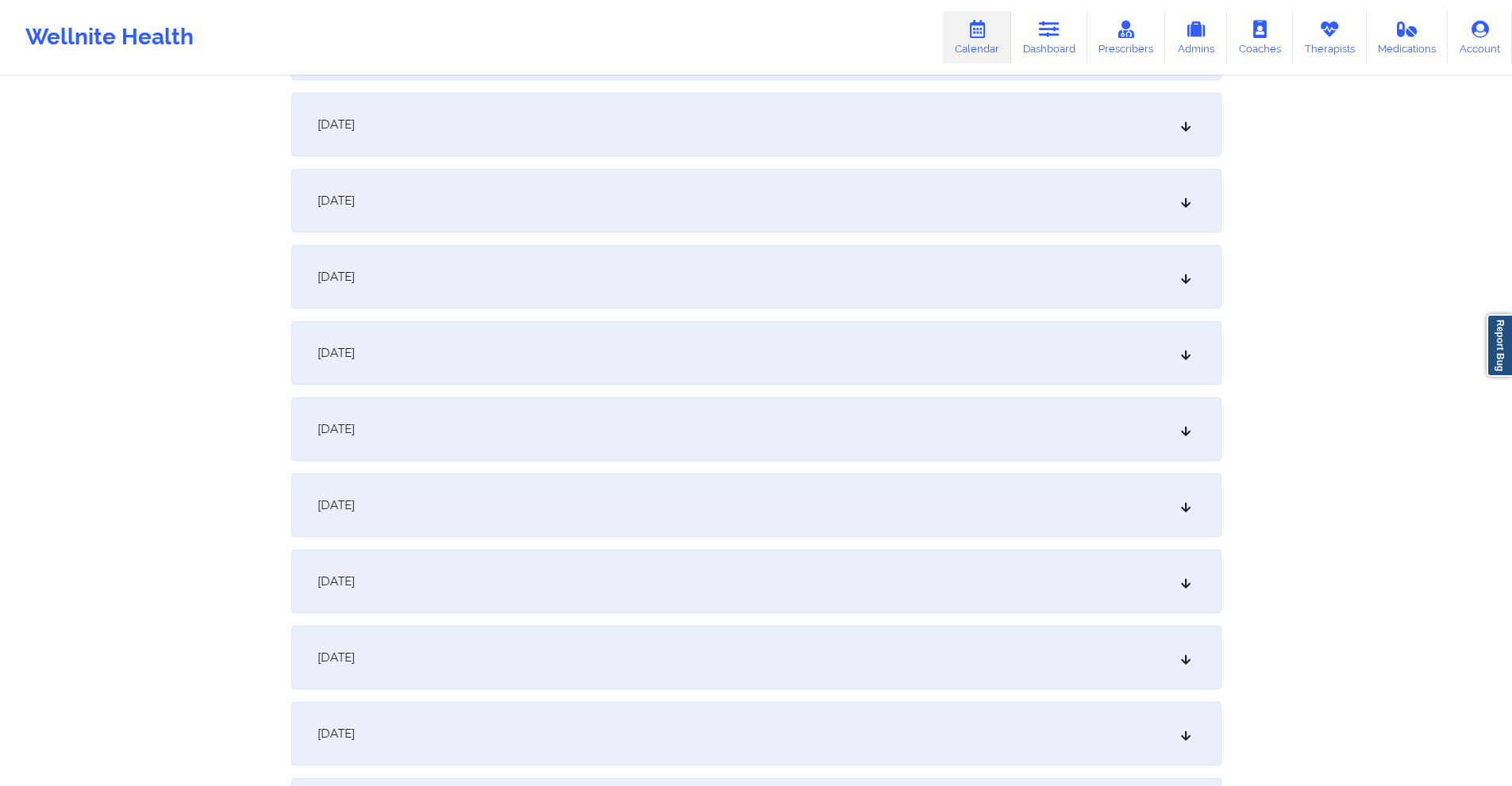
click at [551, 438] on div "[DATE]" at bounding box center [757, 429] width 930 height 64
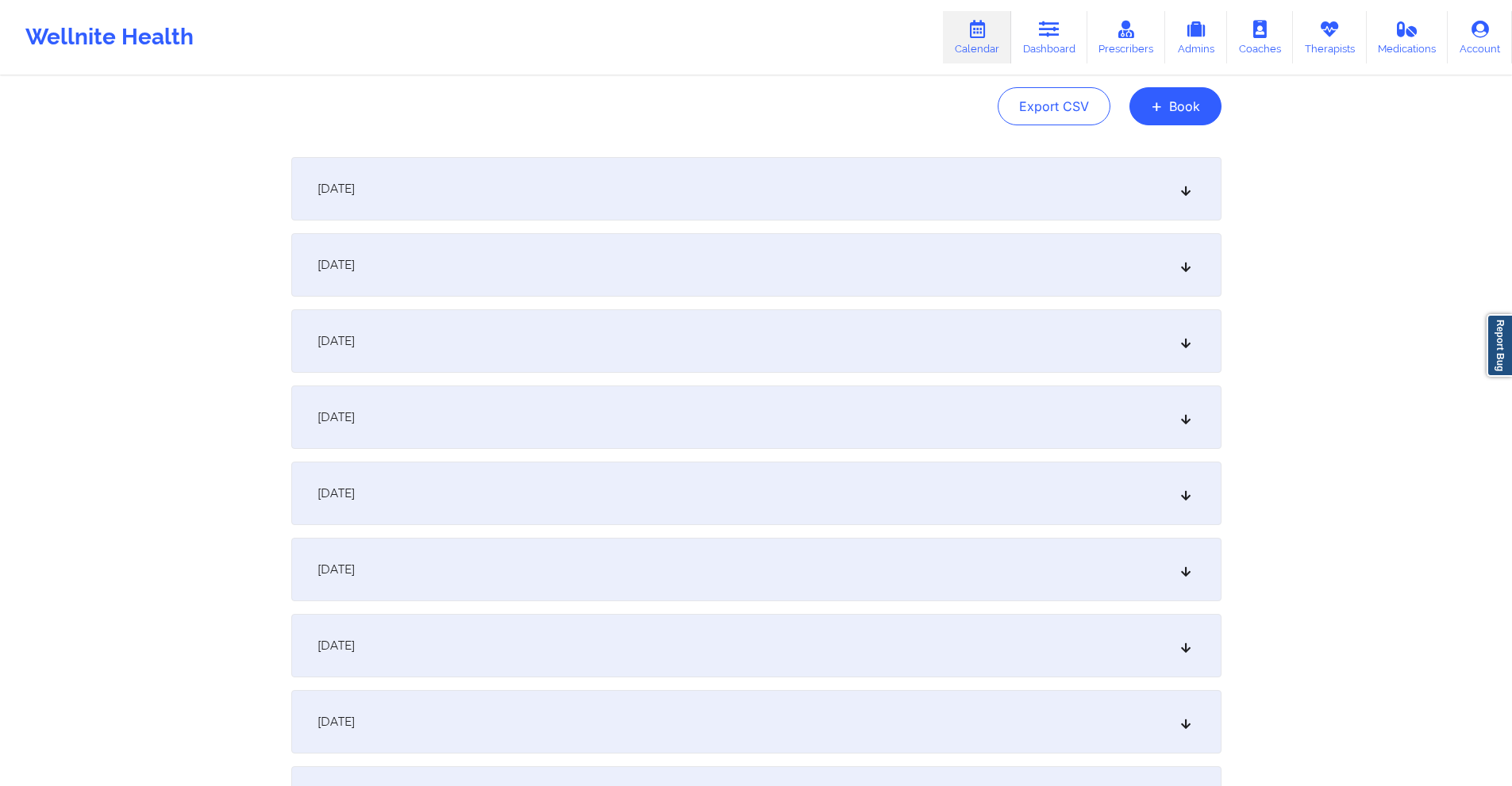
scroll to position [0, 0]
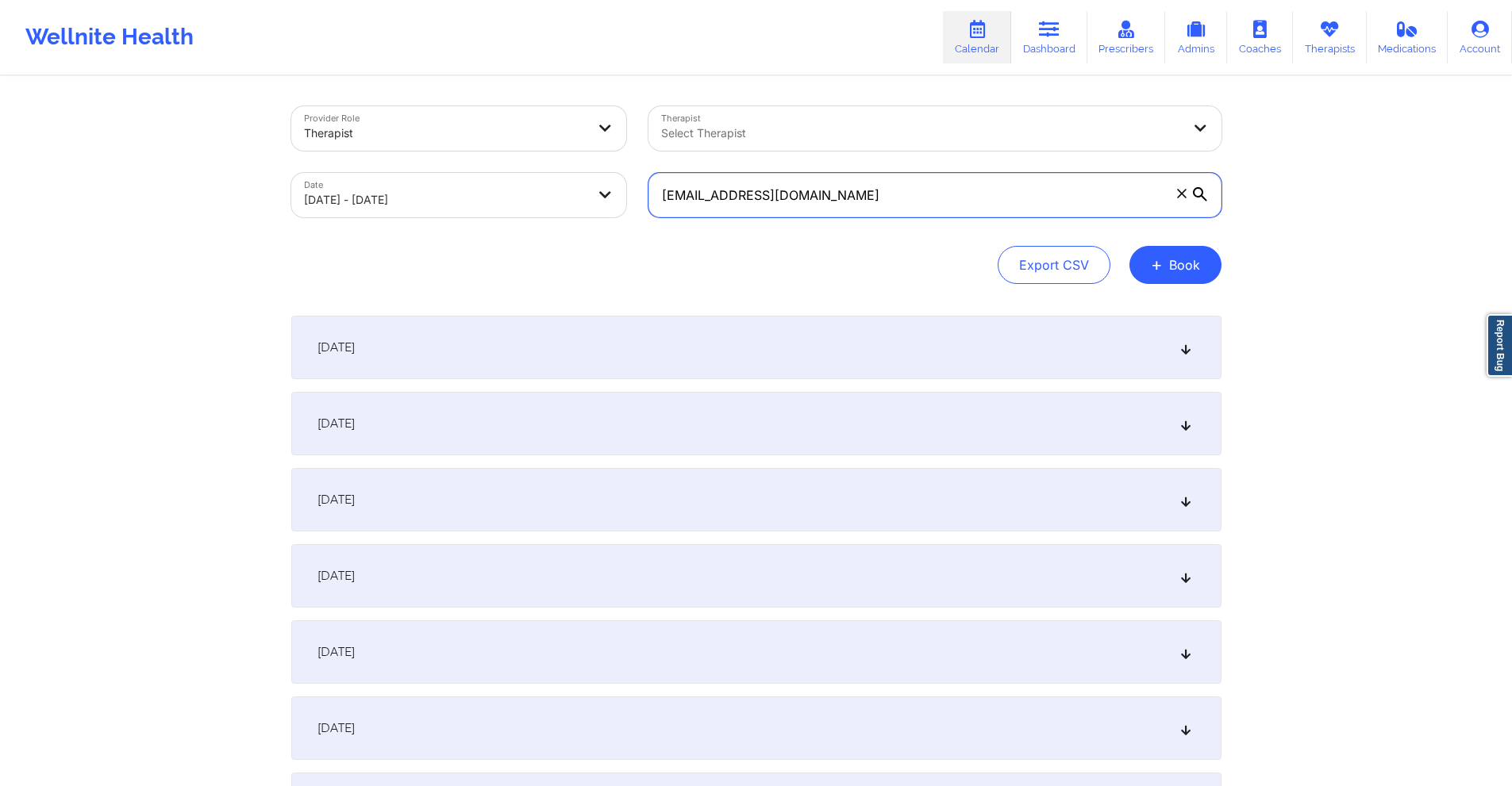
click at [957, 189] on input "[EMAIL_ADDRESS][DOMAIN_NAME]" at bounding box center [934, 195] width 573 height 44
paste input "[PERSON_NAME]"
paste input "[PERSON_NAME][EMAIL_ADDRESS]"
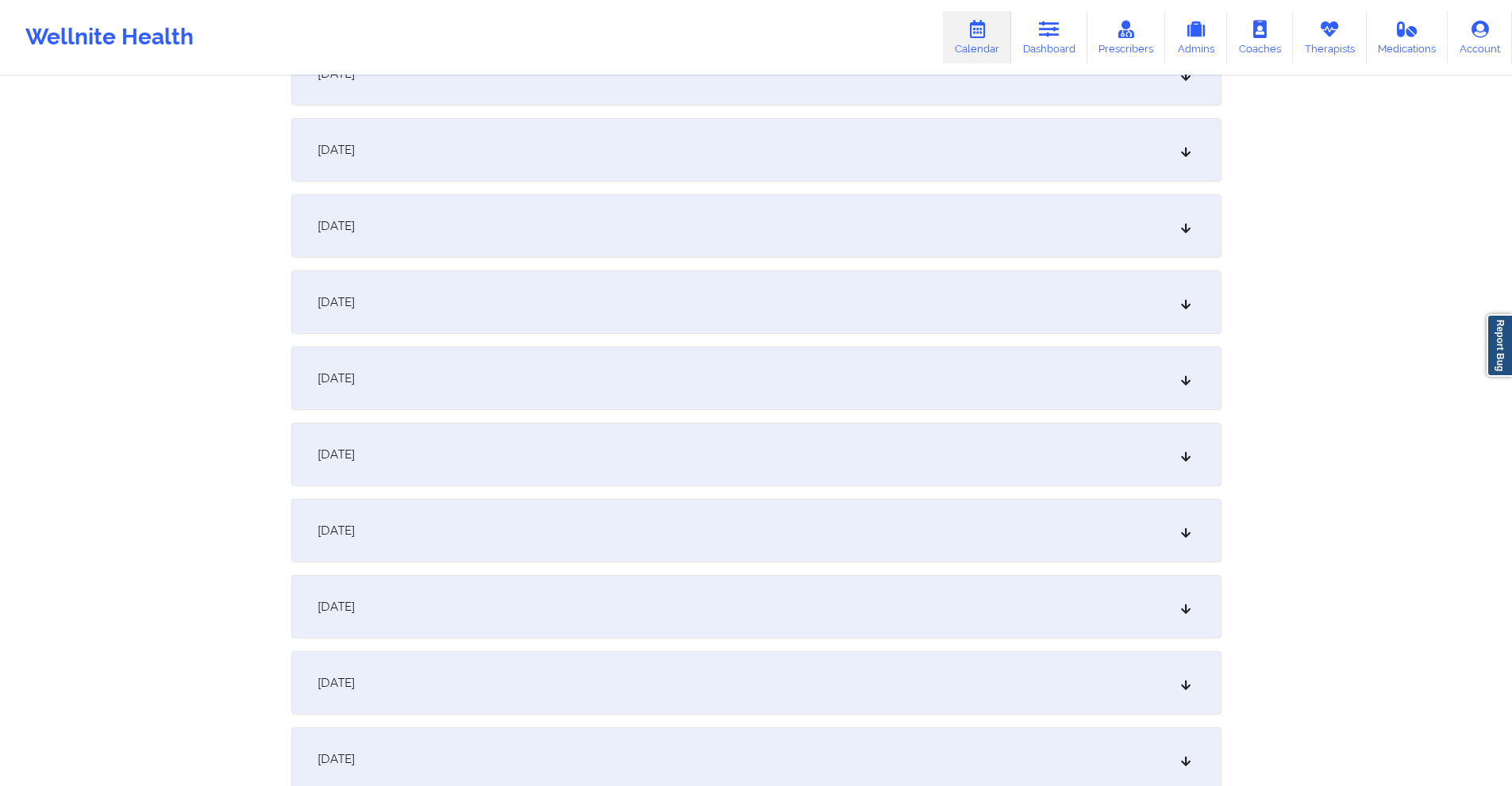
scroll to position [1269, 0]
click at [700, 286] on div "[DATE]" at bounding box center [757, 296] width 930 height 64
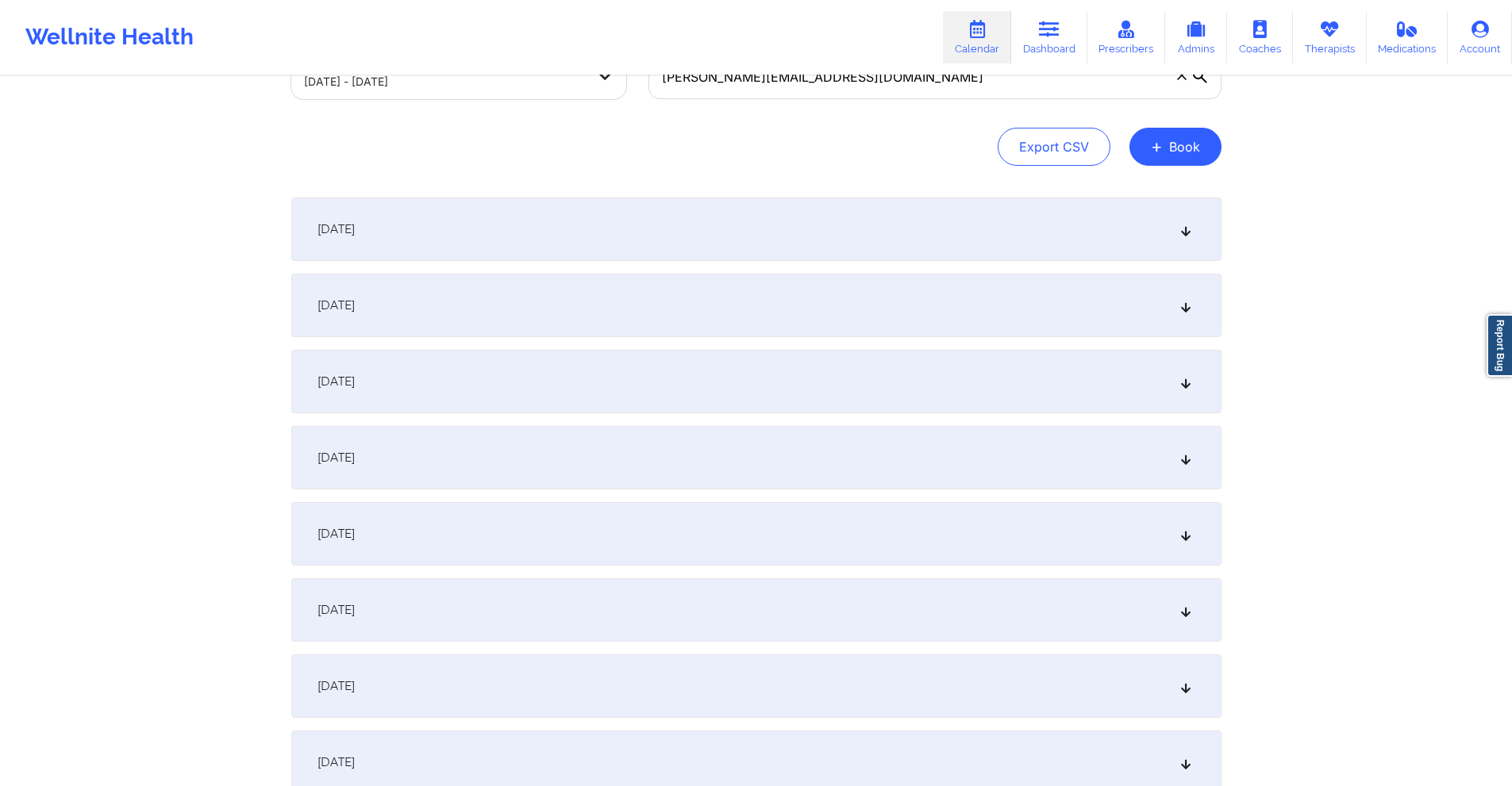
scroll to position [0, 0]
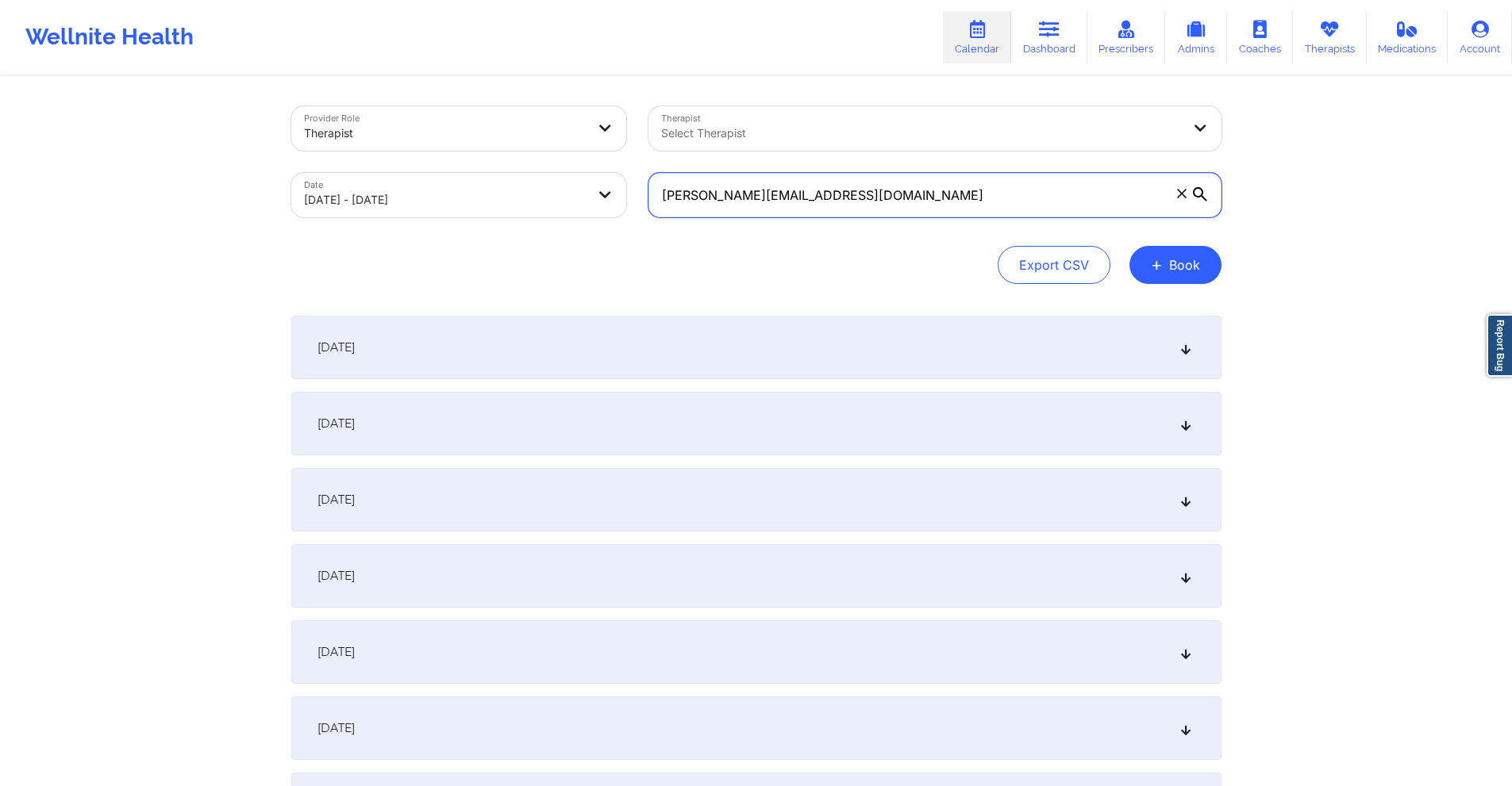
click at [881, 205] on input "[PERSON_NAME][EMAIL_ADDRESS][DOMAIN_NAME]" at bounding box center [934, 195] width 573 height 44
click at [881, 204] on input "[PERSON_NAME][EMAIL_ADDRESS][DOMAIN_NAME]" at bounding box center [934, 195] width 573 height 44
click at [881, 202] on input "[PERSON_NAME][EMAIL_ADDRESS][DOMAIN_NAME]" at bounding box center [934, 195] width 573 height 44
paste input "Coverage plan:EPO Effective date--01/01/2025-12/31/2025 Pre-auth needed: no In-…"
paste input "[PERSON_NAME][EMAIL_ADDRESS][PERSON_NAME]"
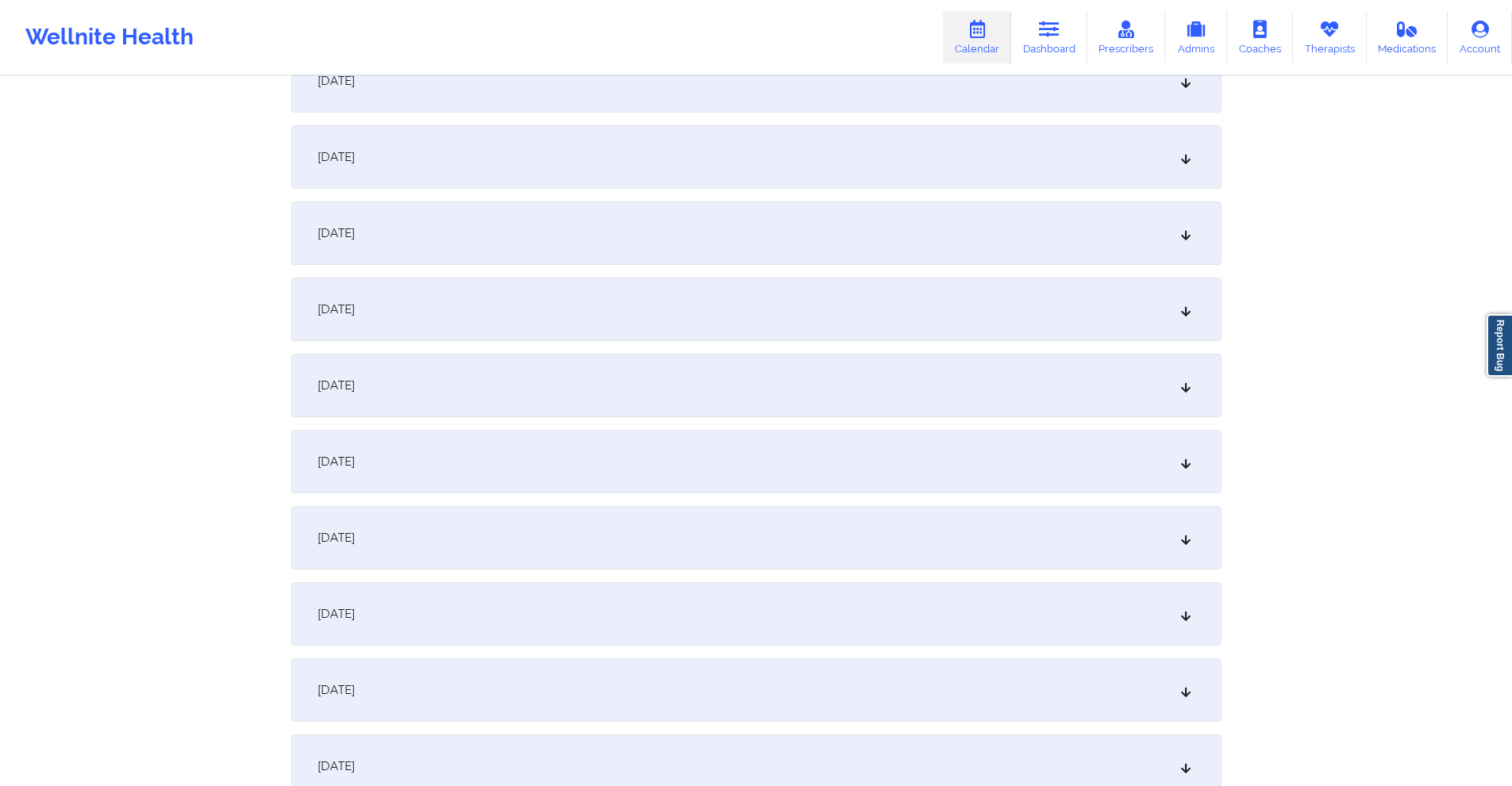
scroll to position [2617, 0]
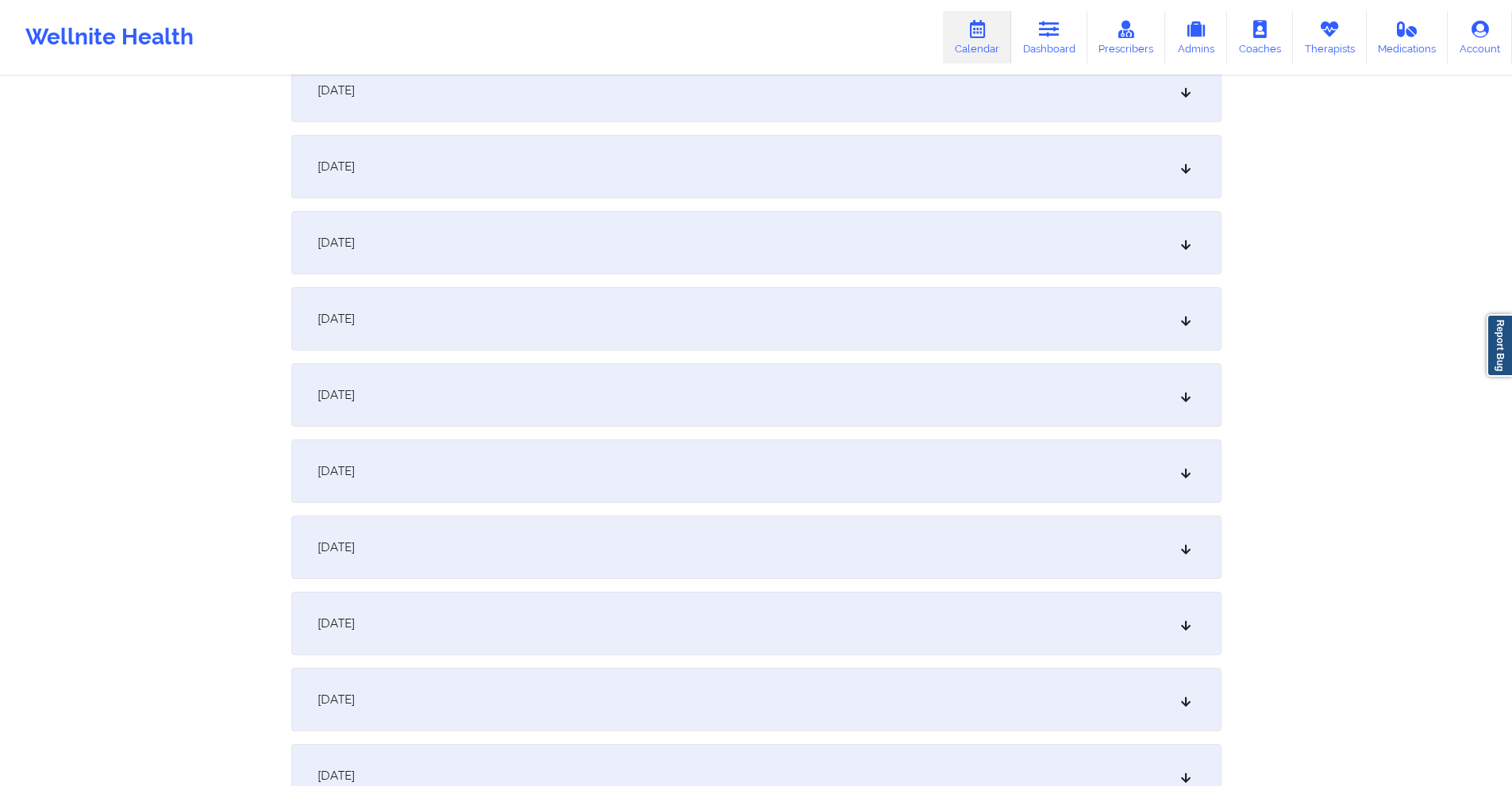
type input "[PERSON_NAME][EMAIL_ADDRESS][PERSON_NAME][DOMAIN_NAME]"
click at [710, 90] on div "[DATE]" at bounding box center [757, 90] width 930 height 64
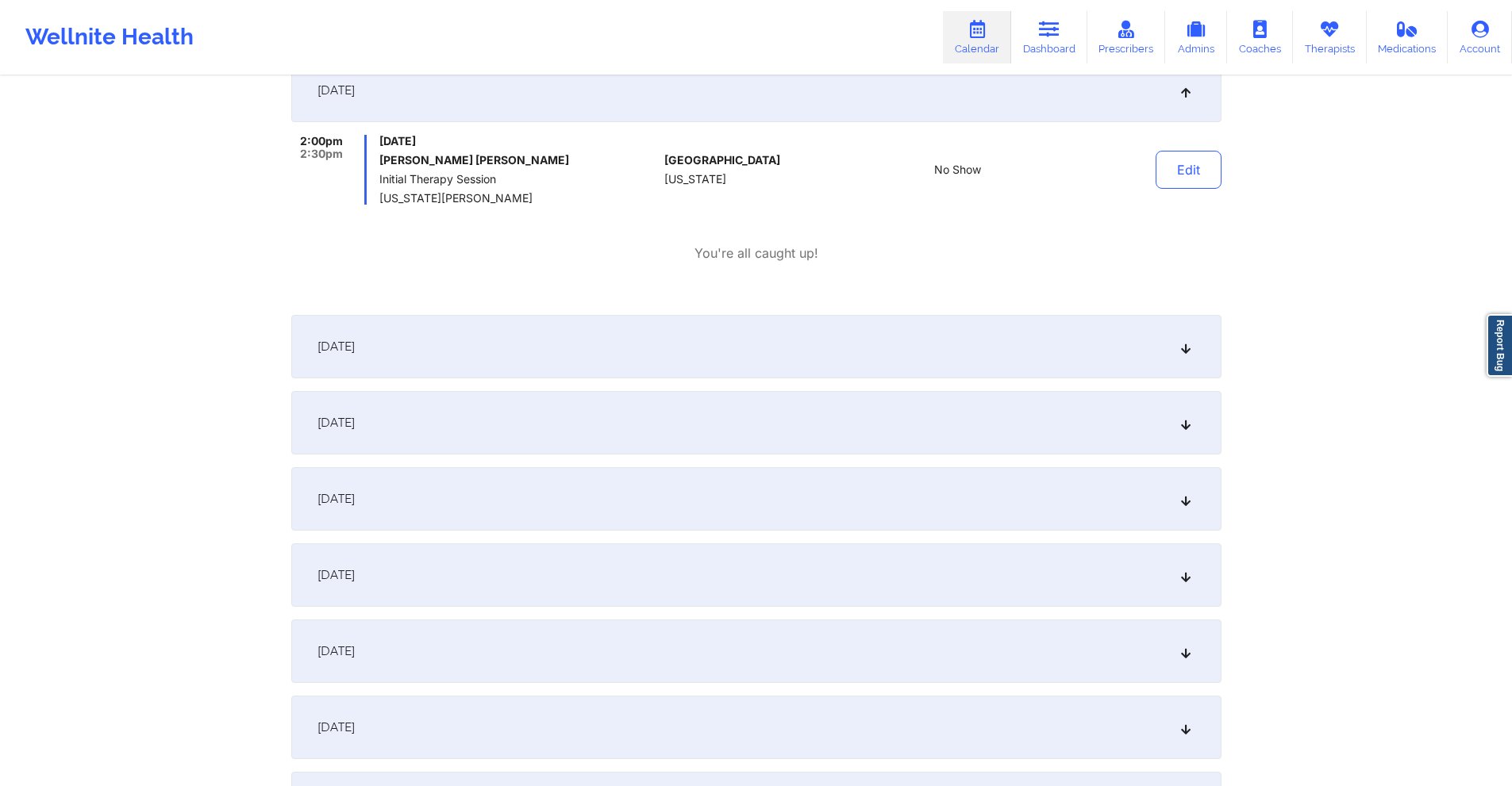
drag, startPoint x: 693, startPoint y: 344, endPoint x: 701, endPoint y: 350, distance: 10.0
click at [693, 350] on div "[DATE]" at bounding box center [757, 346] width 930 height 64
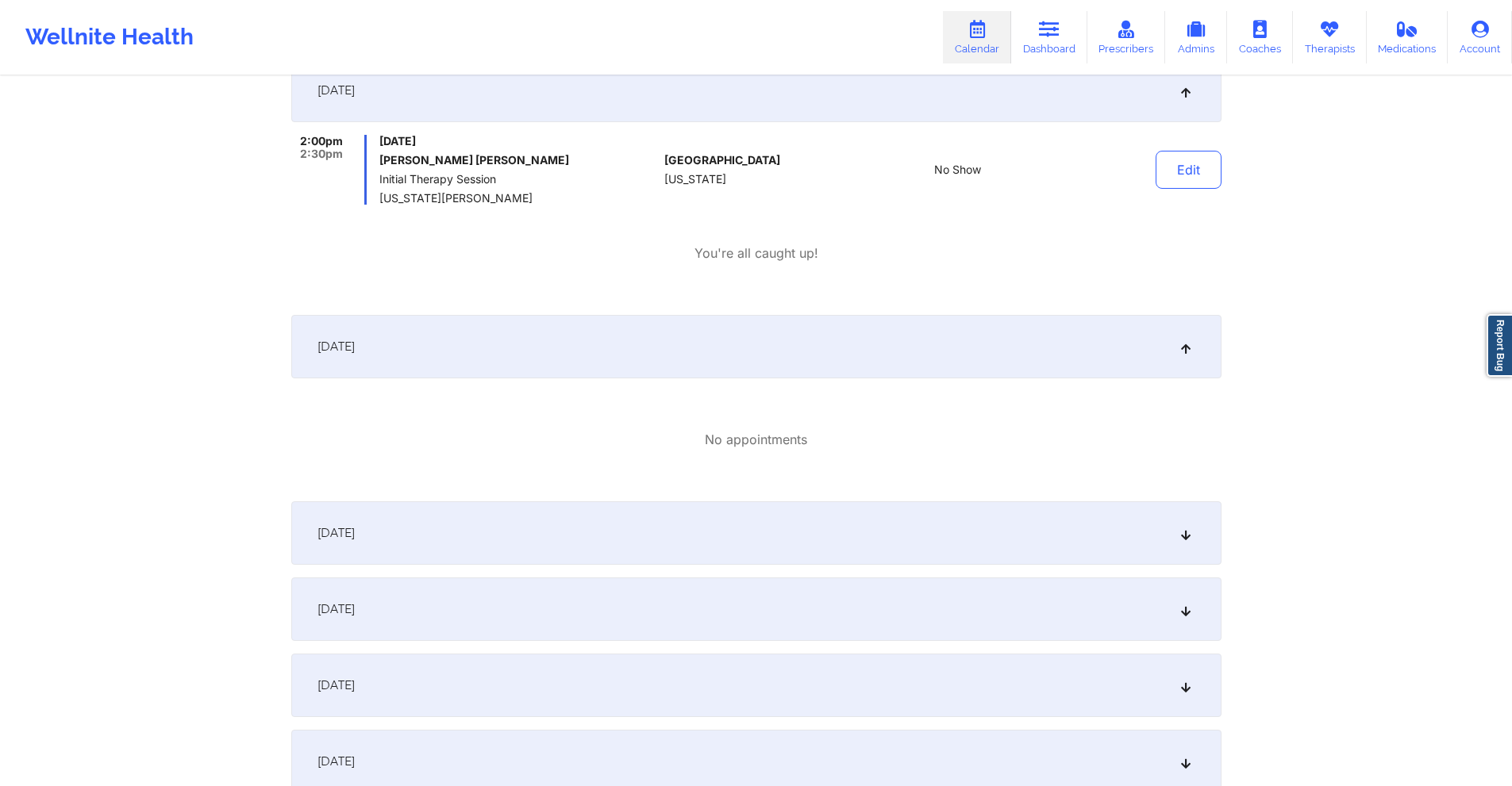
drag, startPoint x: 678, startPoint y: 539, endPoint x: 690, endPoint y: 520, distance: 22.5
click at [678, 538] on div "[DATE]" at bounding box center [757, 532] width 930 height 64
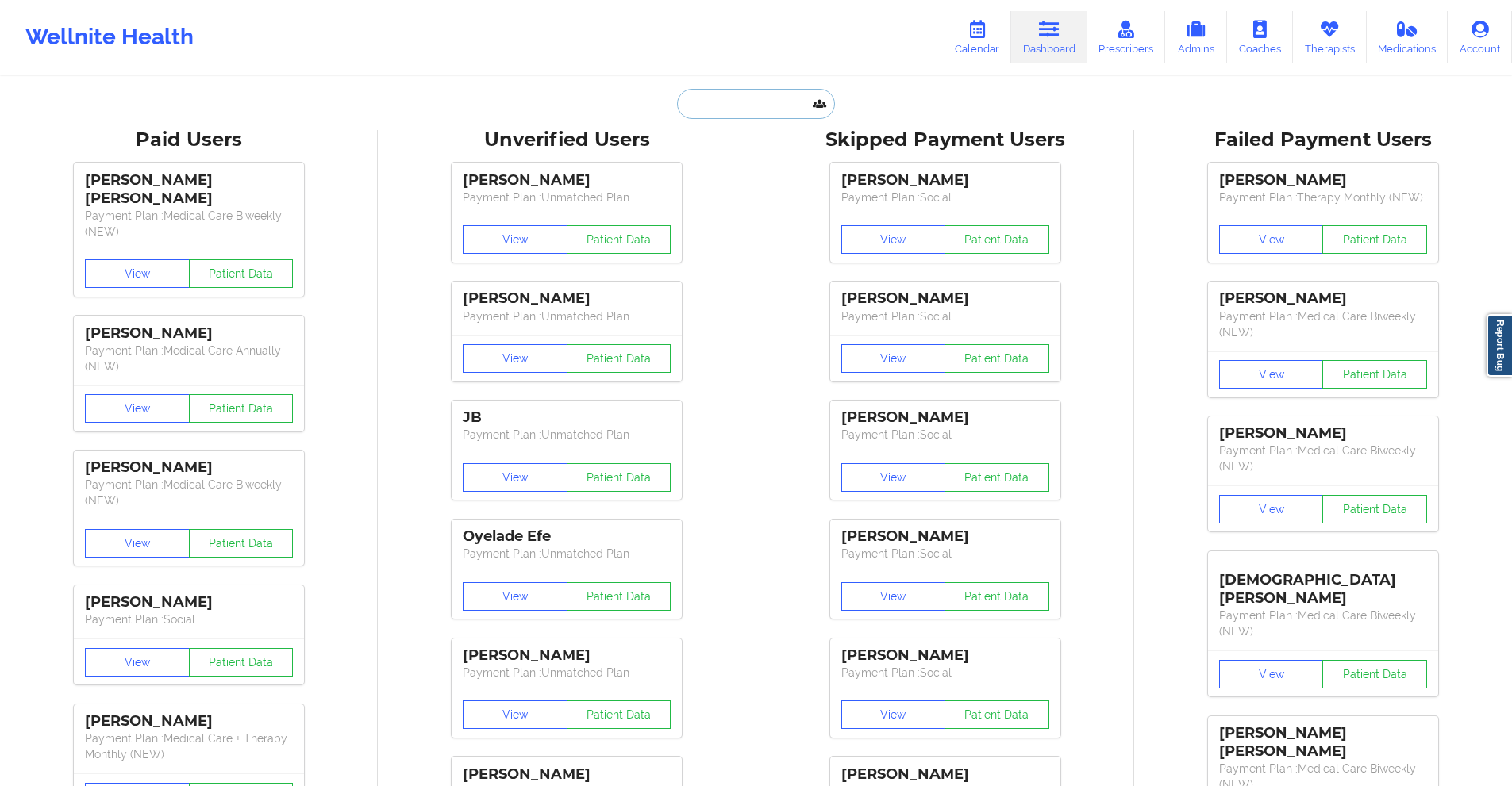
click at [753, 105] on input "text" at bounding box center [755, 103] width 157 height 30
paste input "Giozepeda@aol.com"
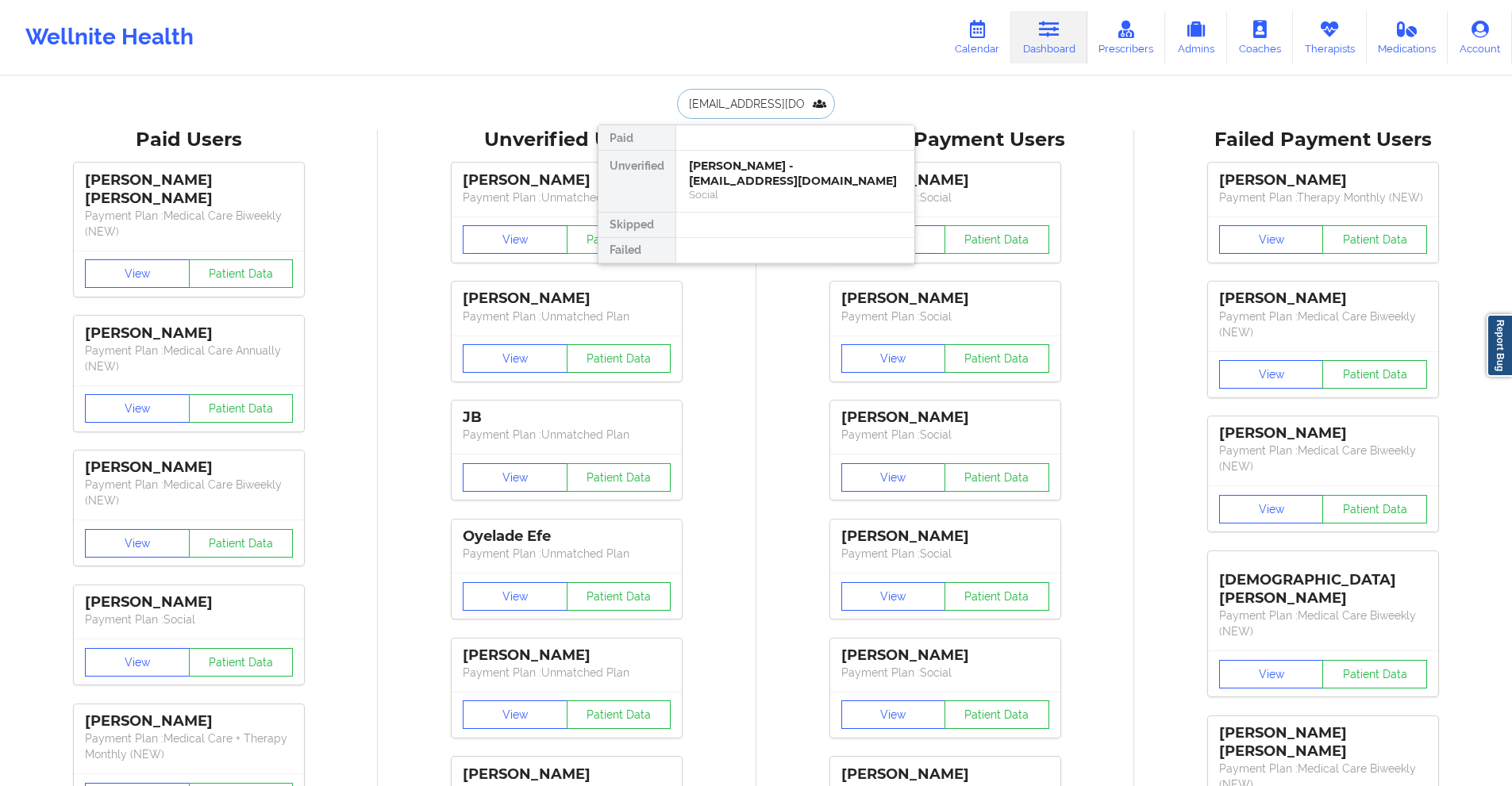
click at [785, 100] on input "Giozepeda@aol.com" at bounding box center [755, 103] width 157 height 30
paste input "[PERSON_NAME][EMAIL_ADDRESS]"
type input "[PERSON_NAME][EMAIL_ADDRESS][DOMAIN_NAME]"
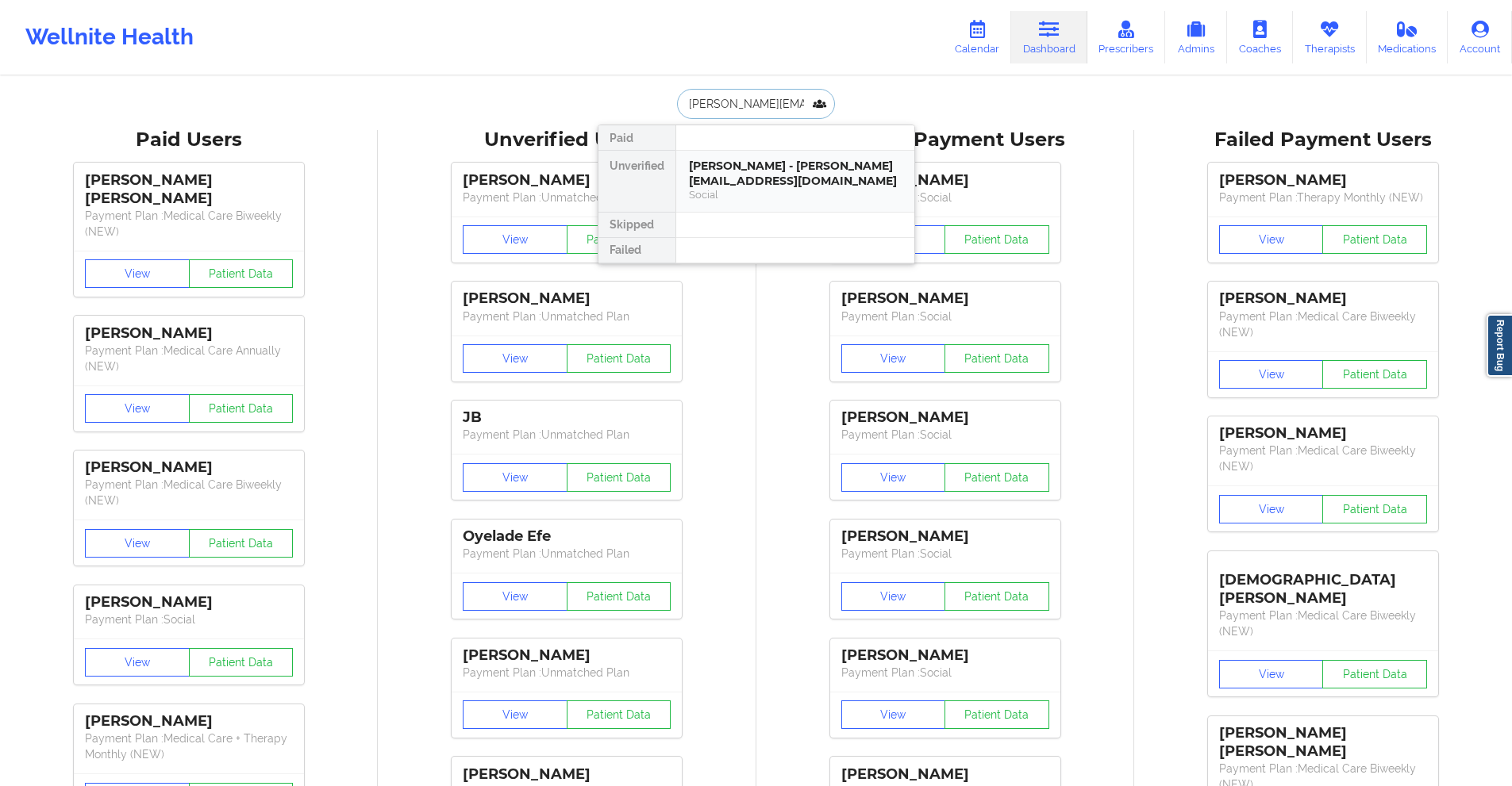
click at [752, 188] on div "Social" at bounding box center [795, 195] width 212 height 14
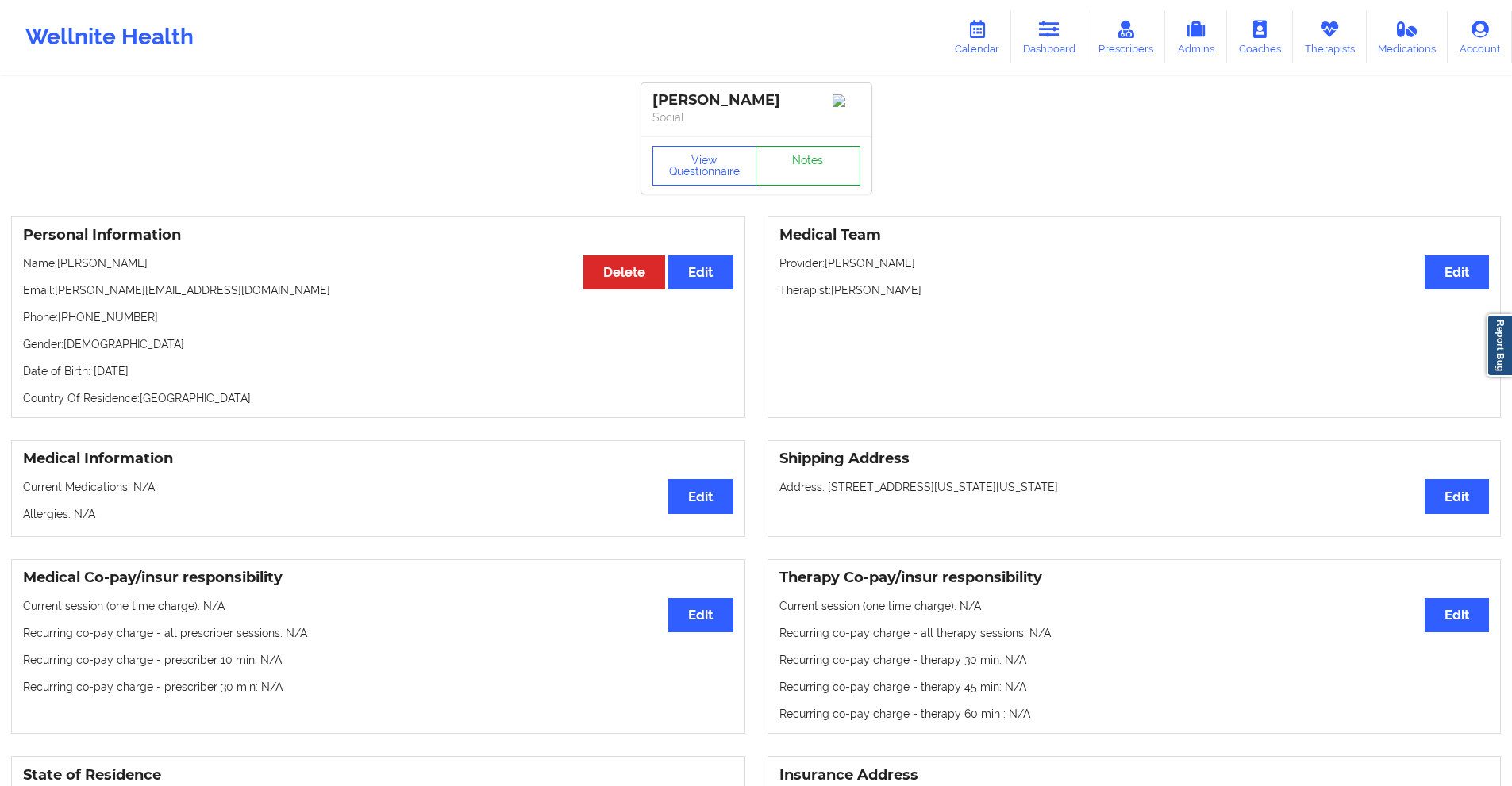
click at [792, 177] on link "Notes" at bounding box center [807, 165] width 104 height 40
